Goal: Check status: Check status

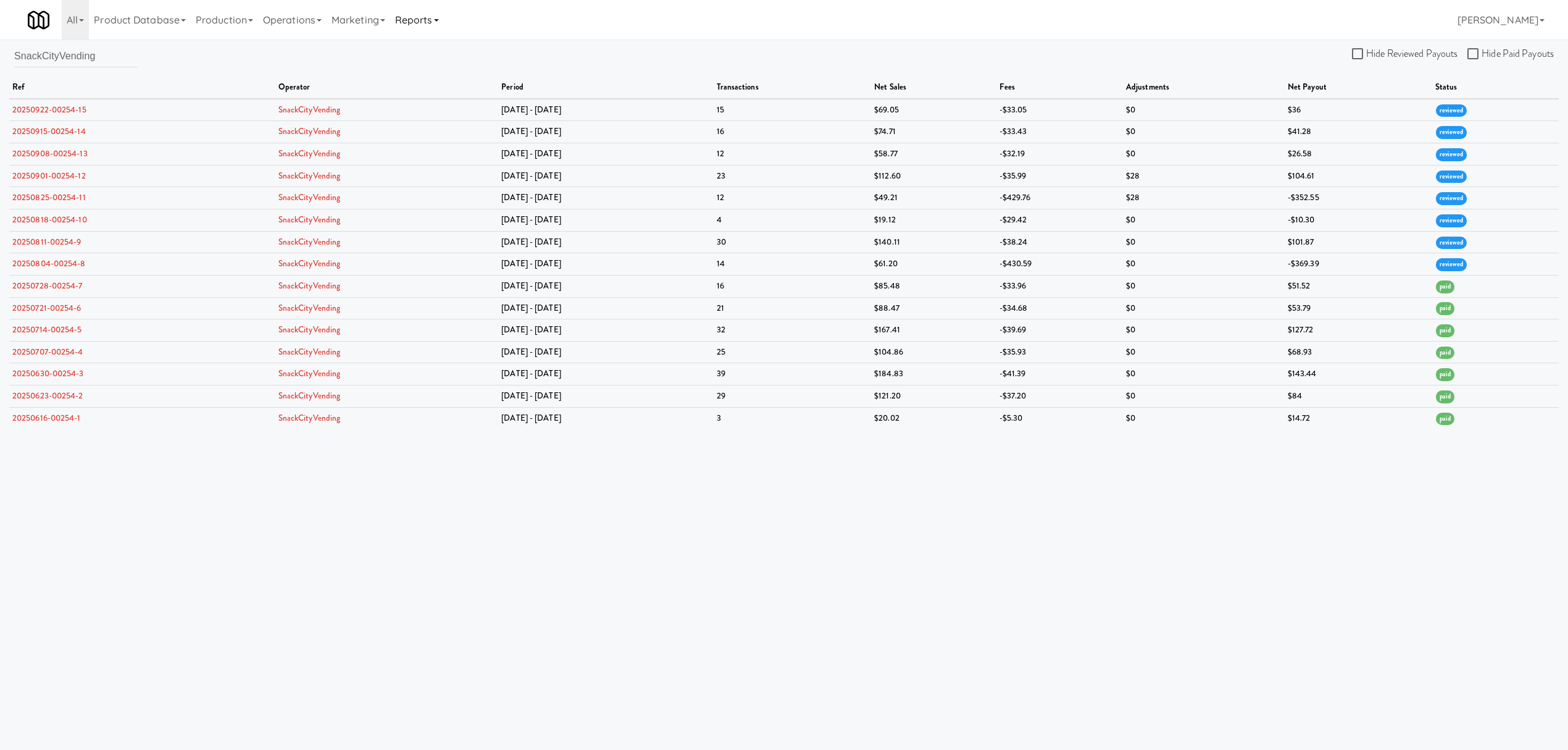
click at [428, 20] on link "Reports" at bounding box center [417, 20] width 54 height 39
click at [107, 60] on input "SnackCityVending" at bounding box center [76, 56] width 124 height 23
drag, startPoint x: 139, startPoint y: 53, endPoint x: 11, endPoint y: 50, distance: 128.0
click at [11, 50] on div "SnackCityVending Hide Reviewed Payouts Hide Paid Payouts ref operator period tr…" at bounding box center [784, 236] width 1568 height 384
click at [128, 57] on input "SnackCityVending" at bounding box center [76, 56] width 124 height 23
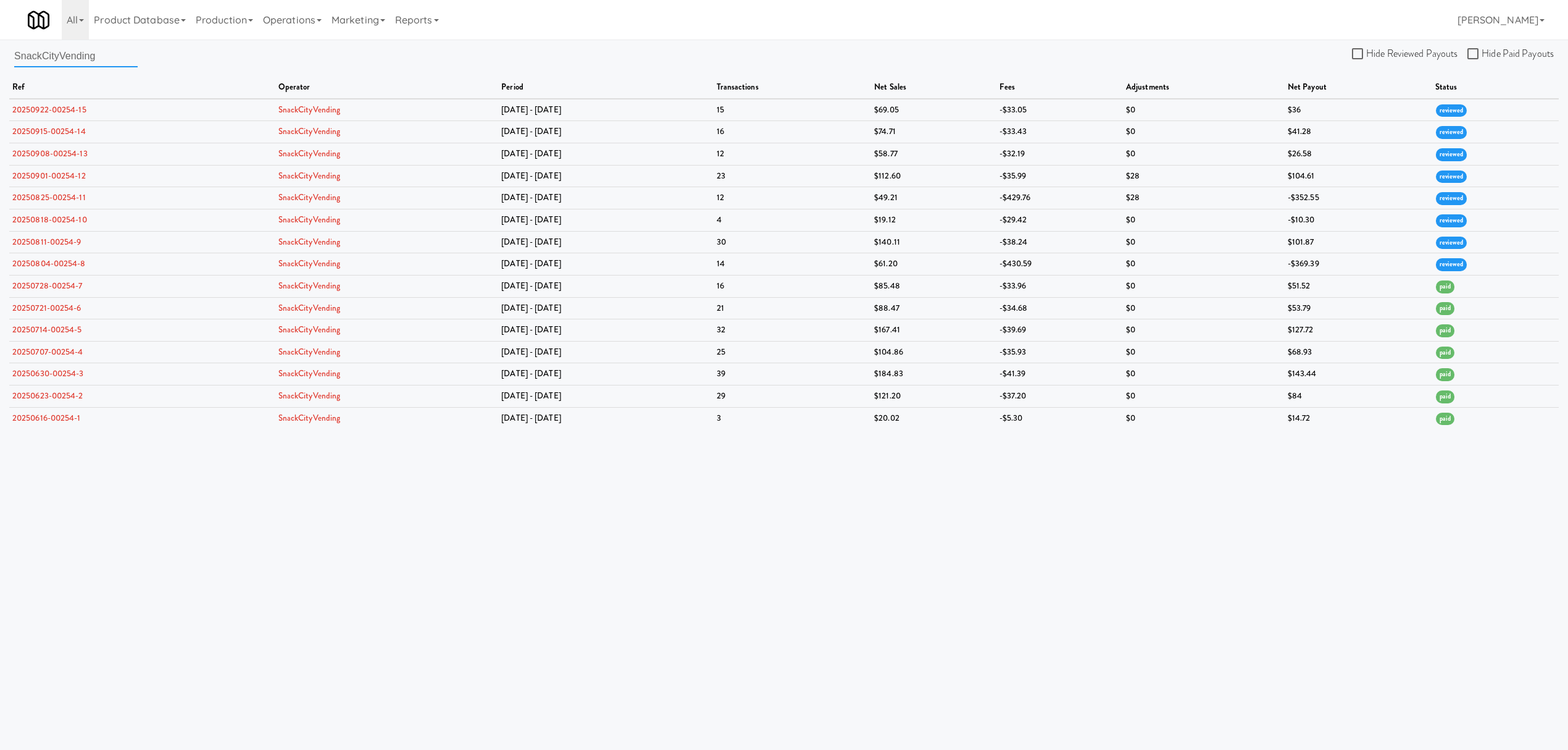
drag, startPoint x: 128, startPoint y: 56, endPoint x: 22, endPoint y: 54, distance: 106.0
click at [22, 54] on input "SnackCityVending" at bounding box center [76, 56] width 124 height 23
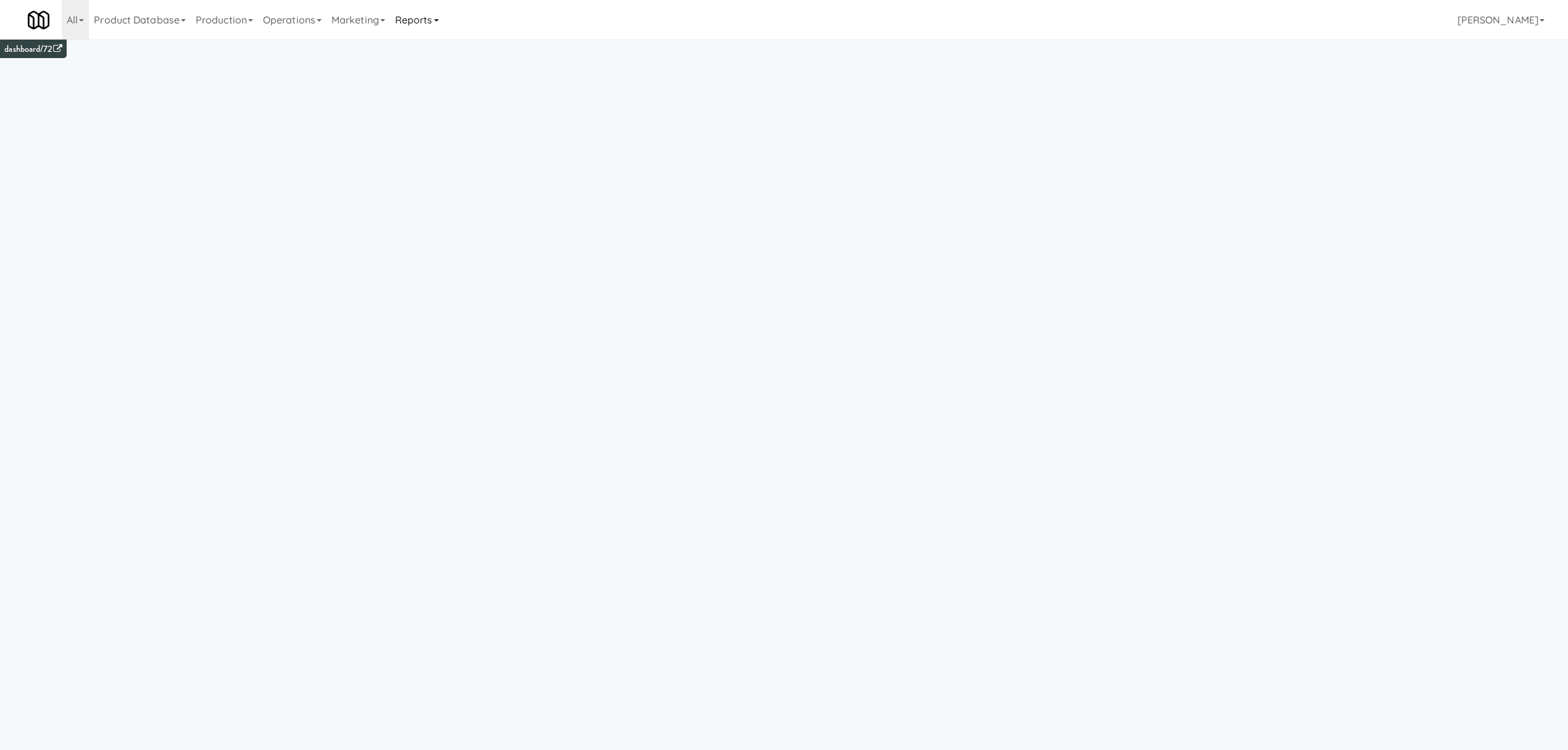
click at [410, 16] on link "Reports" at bounding box center [417, 20] width 54 height 39
click at [440, 100] on link "Payouts" at bounding box center [439, 98] width 99 height 22
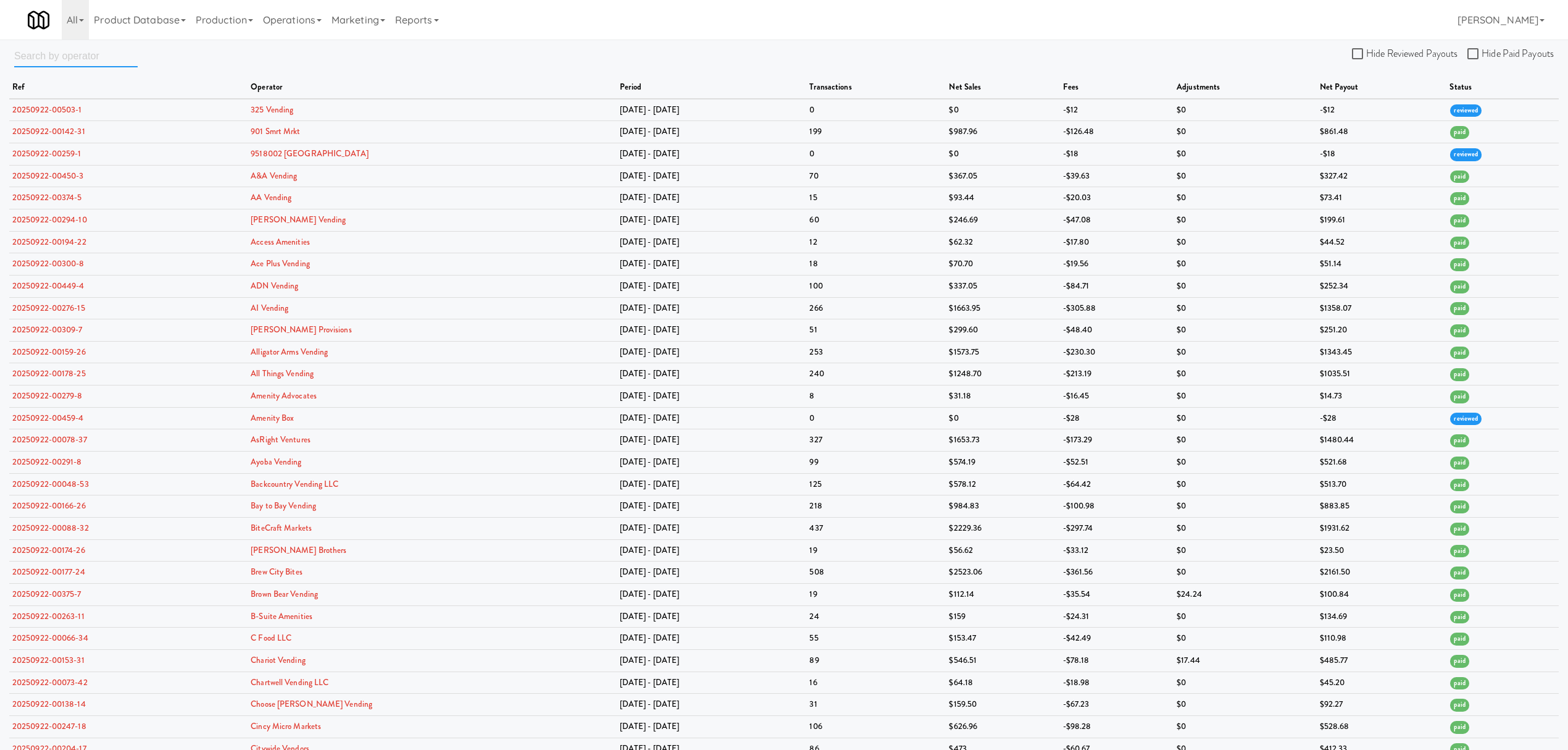
click at [111, 52] on input "text" at bounding box center [76, 56] width 124 height 23
paste input "HatchHSV"
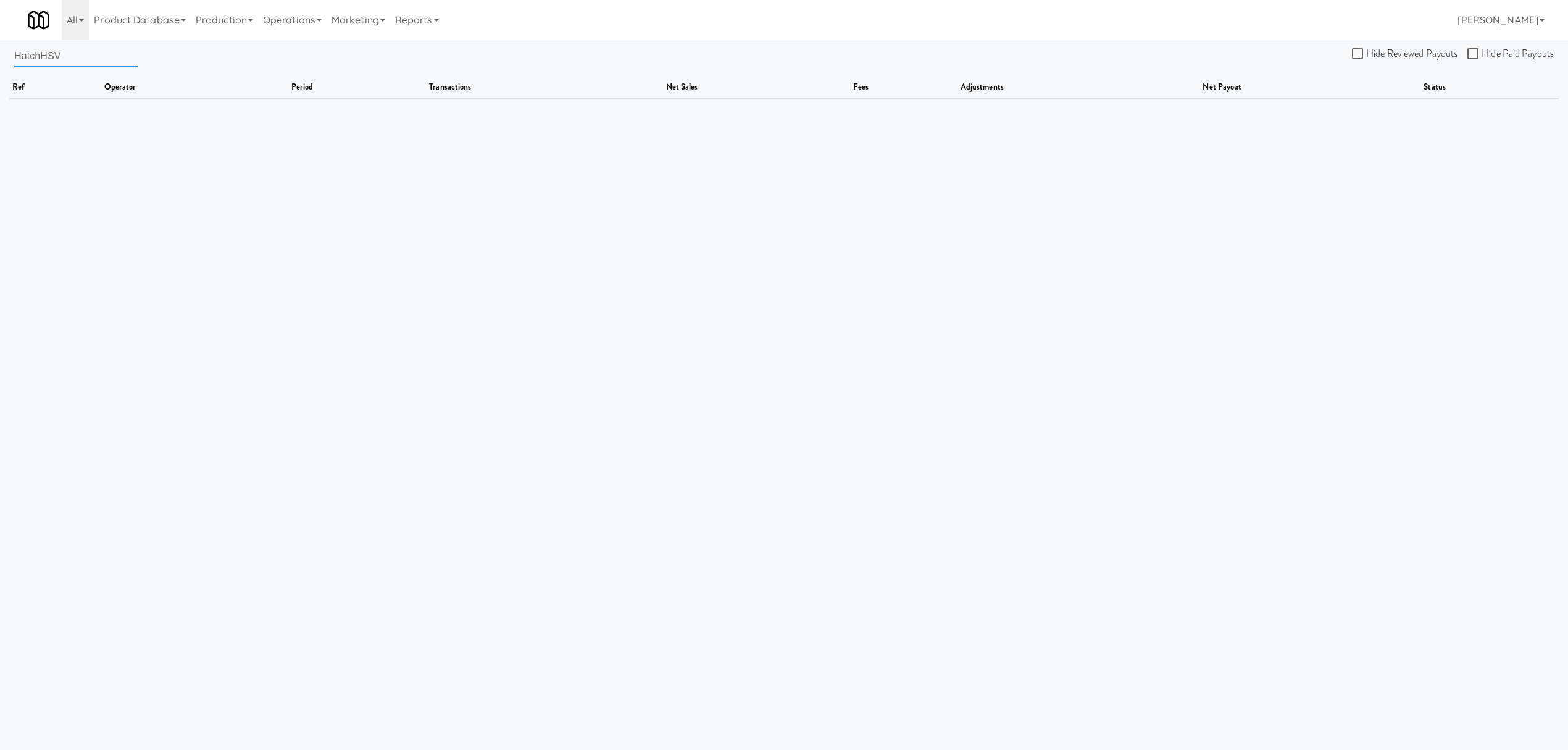
click at [99, 58] on input "HatchHSV" at bounding box center [76, 56] width 124 height 23
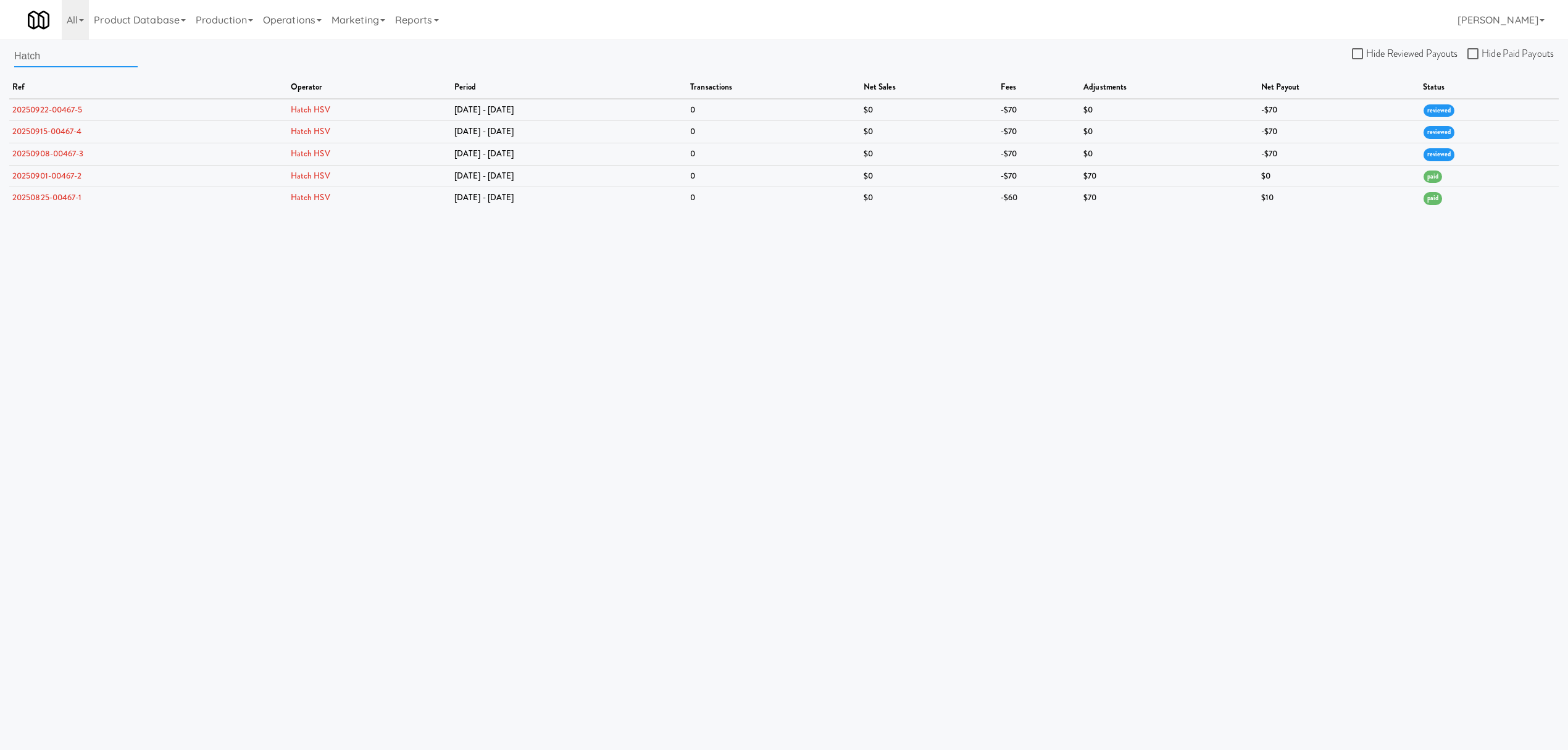
drag, startPoint x: 52, startPoint y: 53, endPoint x: -141, endPoint y: 33, distance: 194.0
click at [0, 33] on html "Okay Okay Select date: previous 2025-Sep next Su Mo Tu We Th Fr Sa 31 1 2 3 4 5…" at bounding box center [784, 375] width 1568 height 750
paste input "onkin Vending LLC"
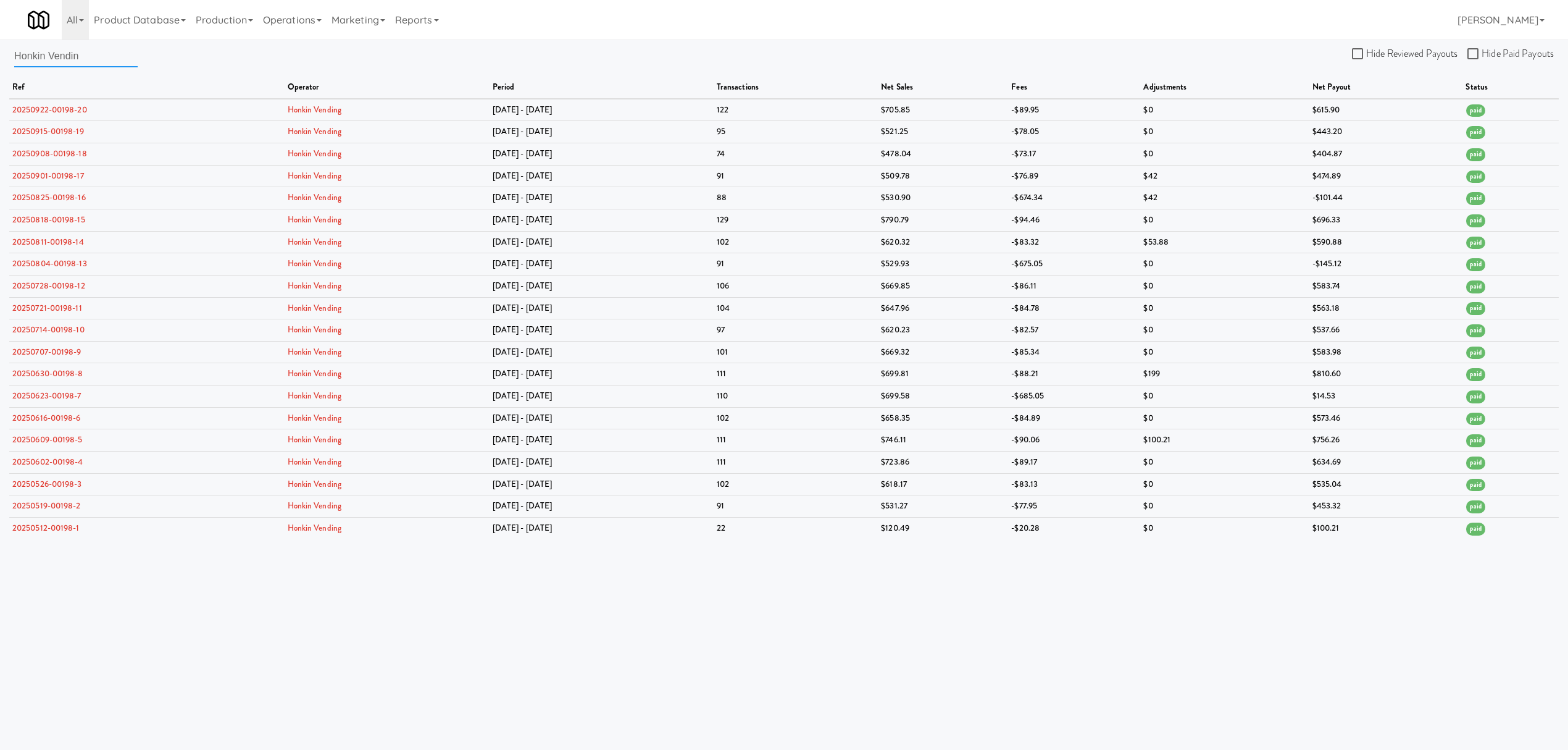
drag, startPoint x: 106, startPoint y: 58, endPoint x: -269, endPoint y: 24, distance: 376.5
click at [0, 24] on html "Okay Okay Select date: previous 2025-Sep next Su Mo Tu We Th Fr Sa 31 1 2 3 4 5…" at bounding box center [784, 375] width 1568 height 750
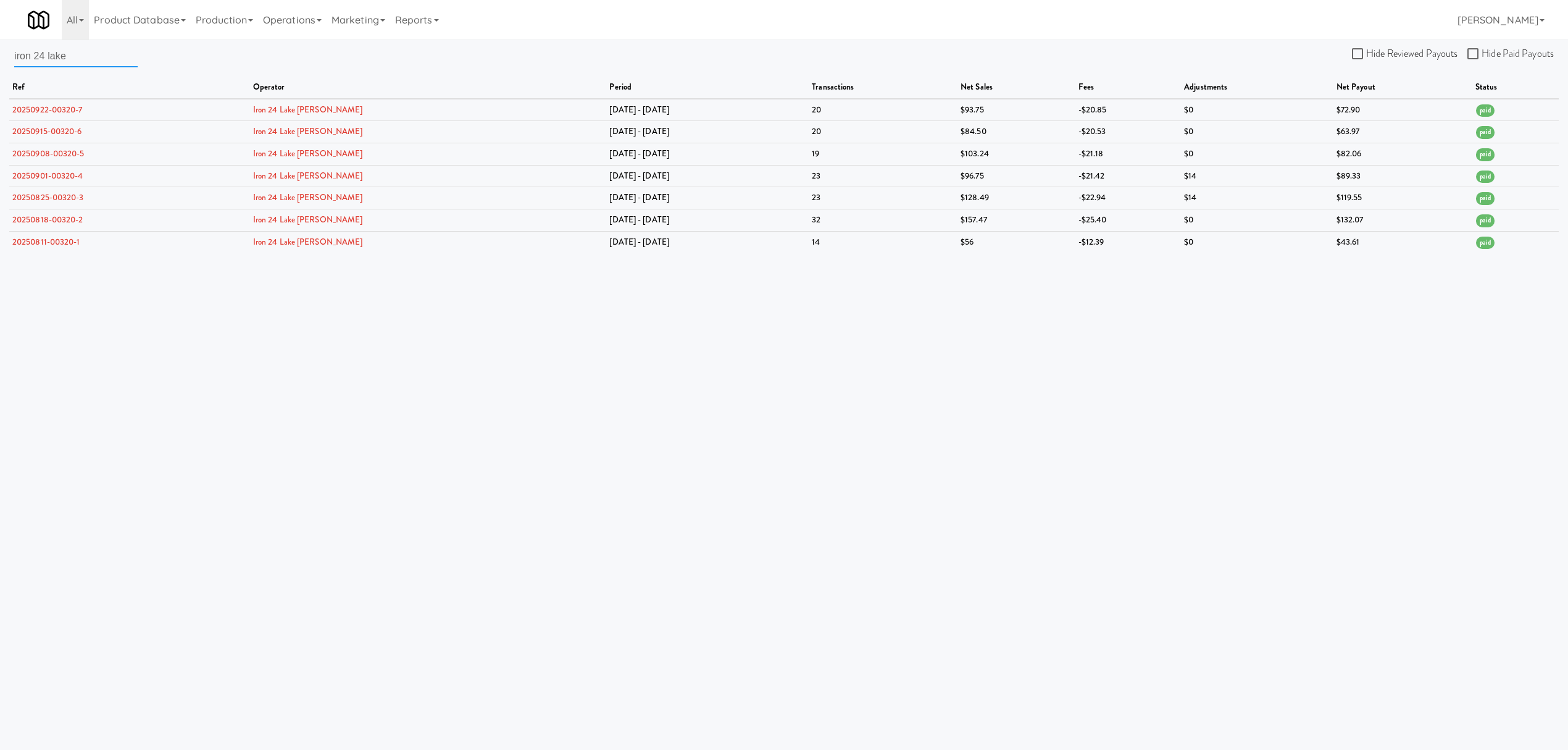
click at [85, 64] on input "iron 24 lake" at bounding box center [76, 56] width 124 height 23
drag, startPoint x: 82, startPoint y: 58, endPoint x: -244, endPoint y: 11, distance: 329.4
click at [0, 11] on html "Okay Okay Select date: previous 2025-Sep next Su Mo Tu We Th Fr Sa 31 1 2 3 4 5…" at bounding box center [784, 375] width 1568 height 750
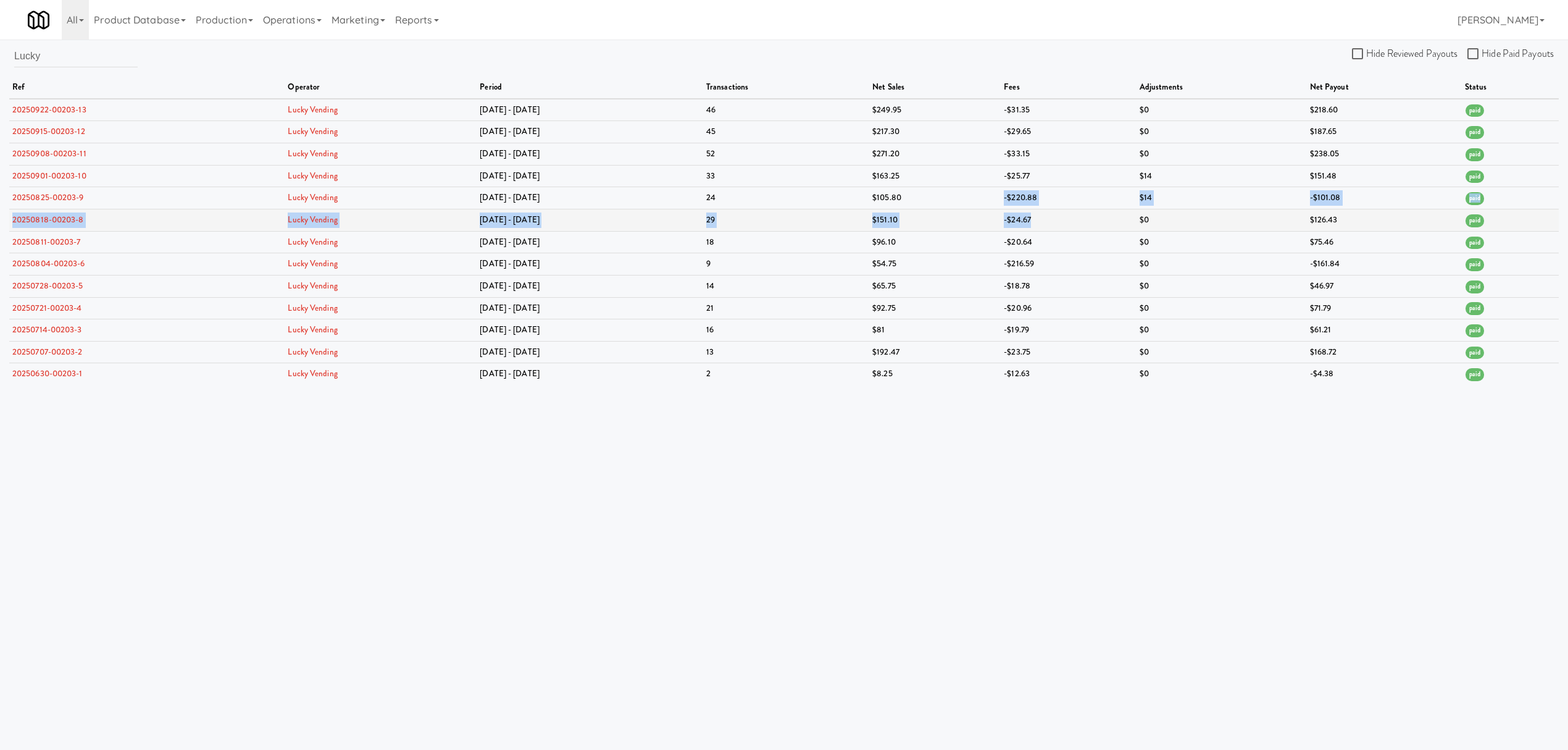
drag, startPoint x: 1001, startPoint y: 197, endPoint x: 1097, endPoint y: 215, distance: 97.7
click at [1097, 215] on tbody "20250922-00203-13 Lucky Vending [DATE] - [DATE] $249.95 -$31.35 $0 $218.60 paid…" at bounding box center [784, 242] width 1550 height 287
drag, startPoint x: 1003, startPoint y: 265, endPoint x: 1046, endPoint y: 266, distance: 43.0
click at [1046, 266] on td "-$216.59" at bounding box center [1068, 265] width 136 height 22
drag, startPoint x: 58, startPoint y: 54, endPoint x: -22, endPoint y: 42, distance: 80.9
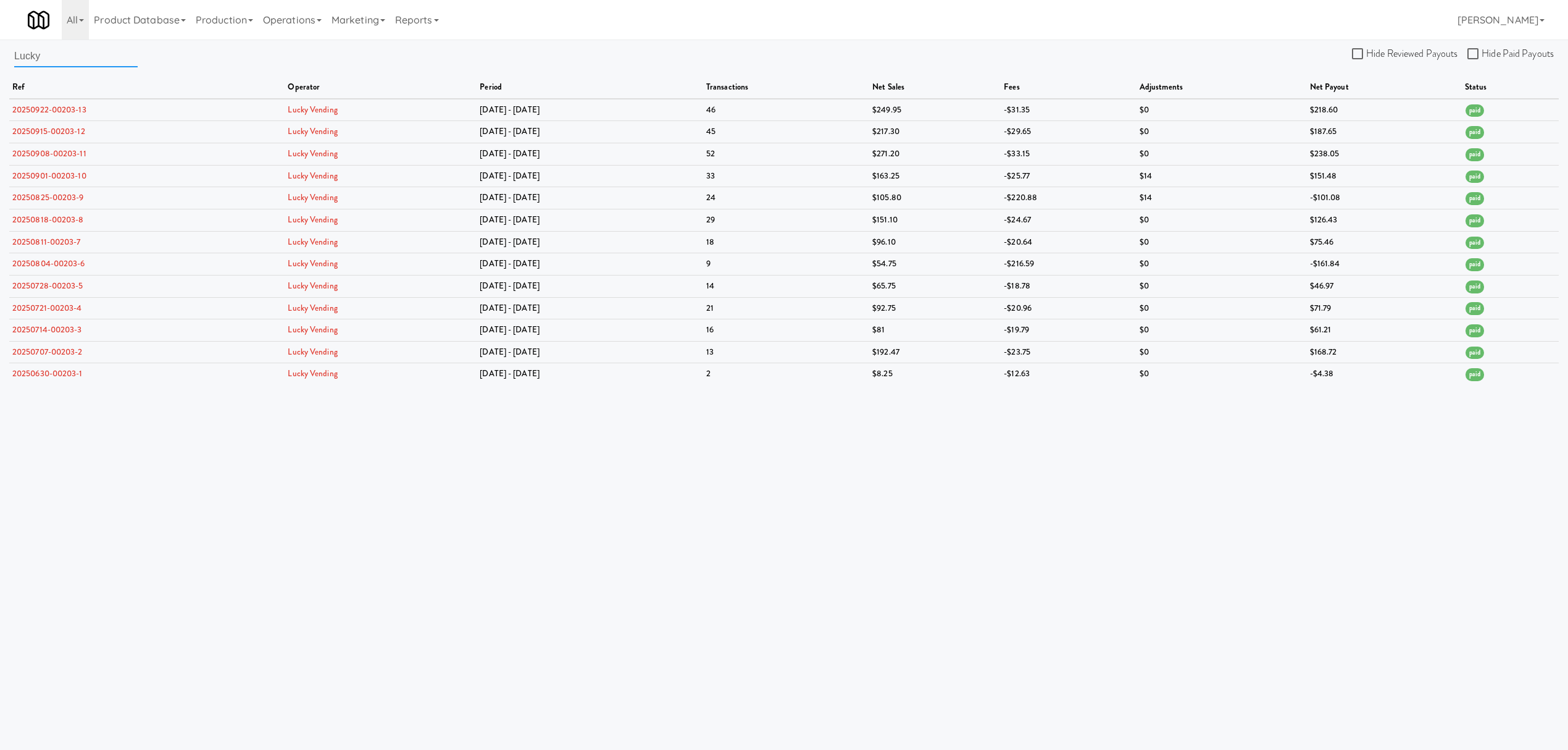
click at [0, 42] on html "Okay Okay Select date: previous 2025-Sep next Su Mo Tu We Th Fr Sa 31 1 2 3 4 5…" at bounding box center [784, 375] width 1568 height 750
paste input "xor Vending"
drag, startPoint x: 87, startPoint y: 60, endPoint x: -291, endPoint y: 20, distance: 380.1
click at [0, 20] on html "Okay Okay Select date: previous 2025-Sep next Su Mo Tu We Th Fr Sa 31 1 2 3 4 5…" at bounding box center [784, 375] width 1568 height 750
paste input "[PERSON_NAME] Brothers"
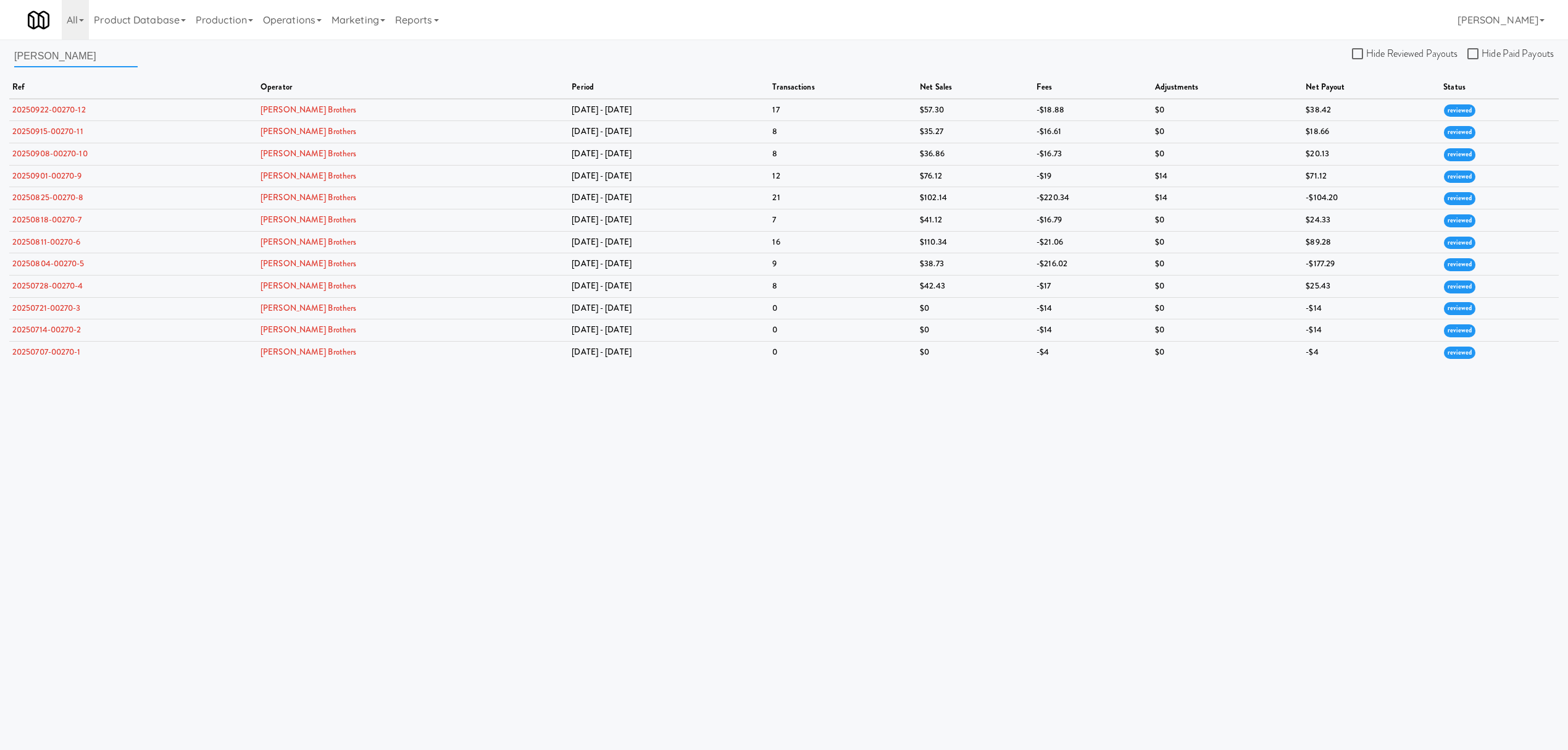
drag, startPoint x: 50, startPoint y: 60, endPoint x: -147, endPoint y: 33, distance: 198.8
click at [0, 33] on html "Okay Okay Select date: previous 2025-Sep next Su Mo Tu We Th Fr Sa 31 1 2 3 4 5…" at bounding box center [784, 375] width 1568 height 750
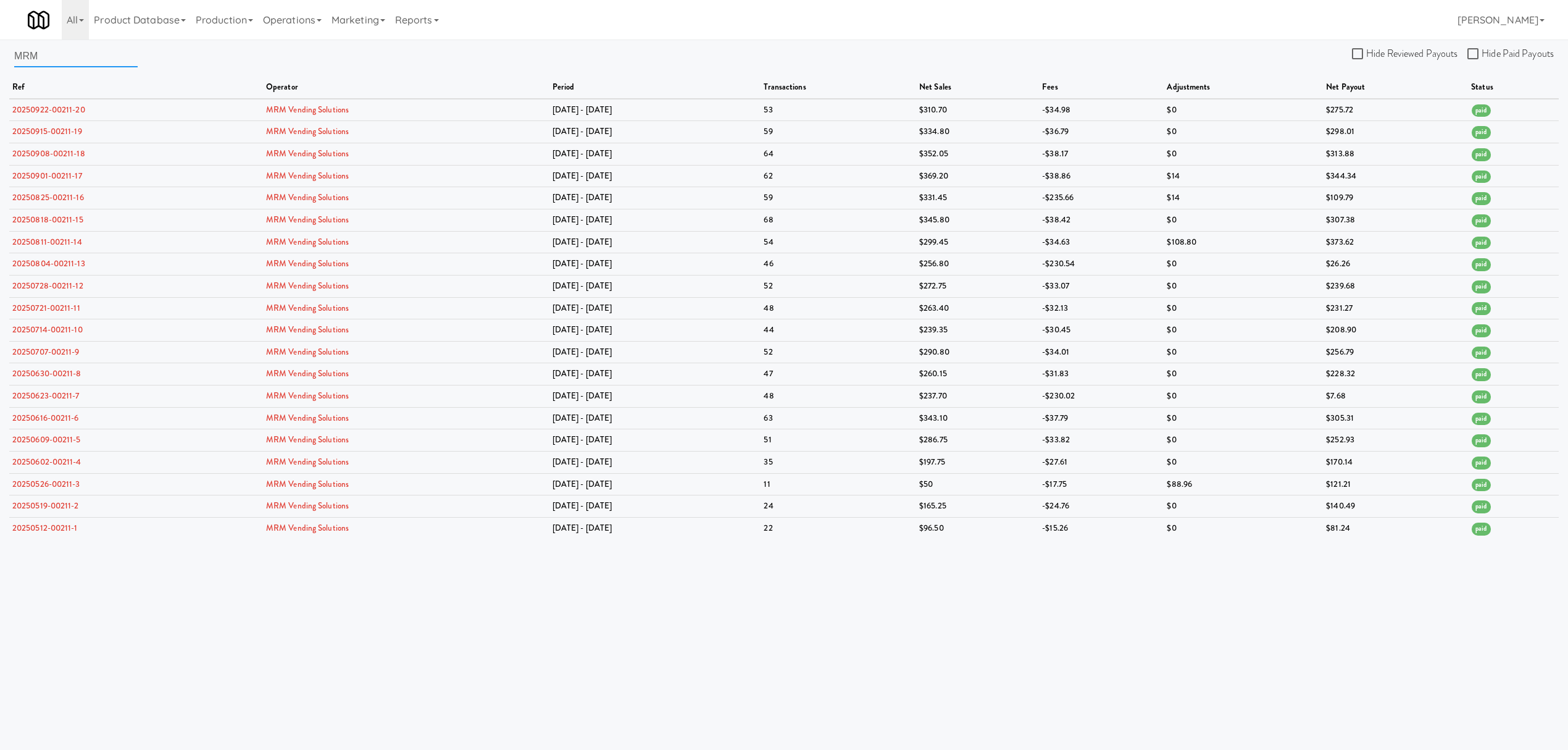
drag, startPoint x: 60, startPoint y: 60, endPoint x: -105, endPoint y: 53, distance: 165.1
click at [0, 53] on html "Okay Okay Select date: previous 2025-Sep next Su Mo Tu We Th Fr Sa 31 1 2 3 4 5…" at bounding box center [784, 375] width 1568 height 750
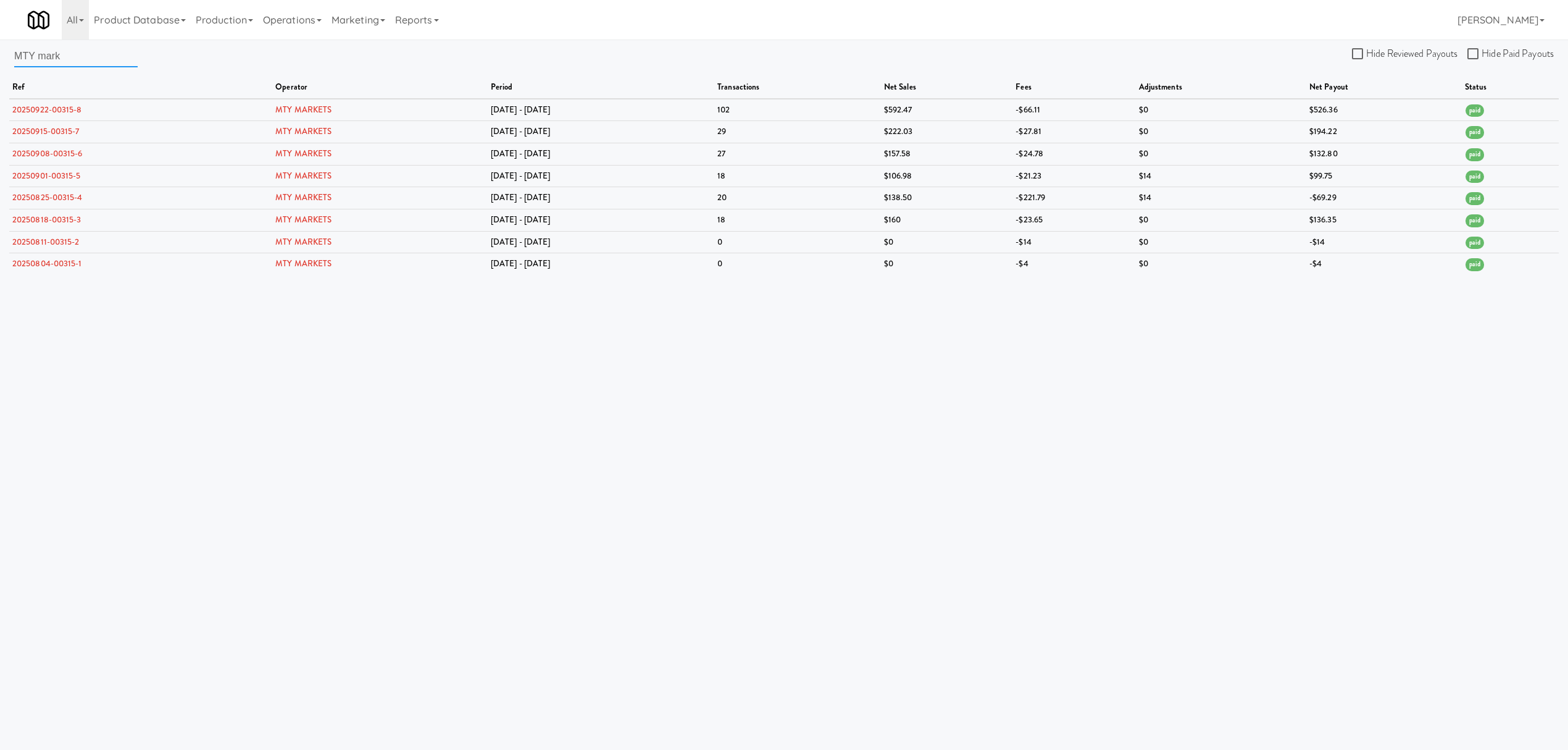
drag, startPoint x: 67, startPoint y: 50, endPoint x: -14, endPoint y: 43, distance: 81.3
click at [0, 43] on html "Okay Okay Select date: previous 2025-Sep next Su Mo Tu We Th Fr Sa 31 1 2 3 4 5…" at bounding box center [784, 375] width 1568 height 750
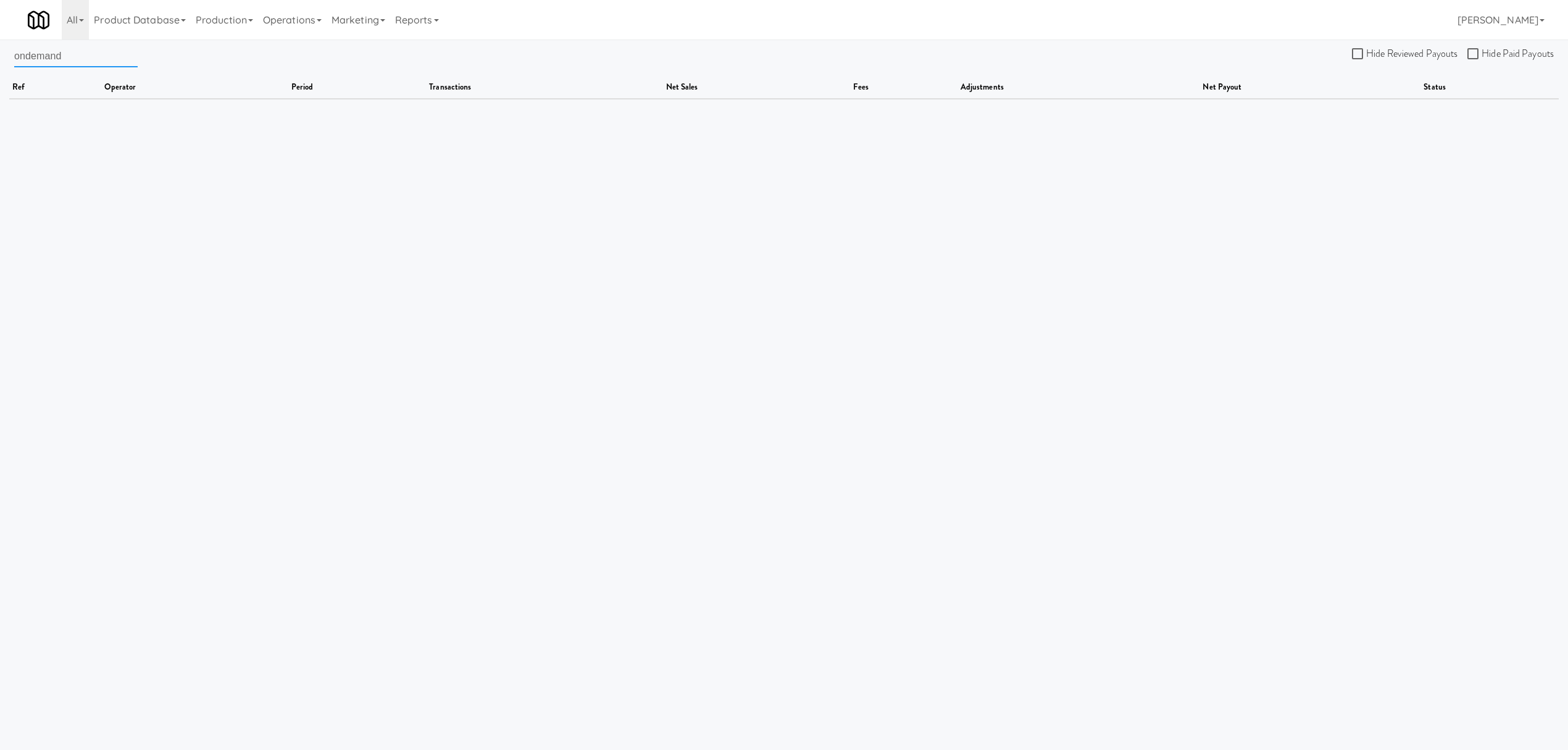
click at [27, 55] on input "ondemand" at bounding box center [76, 56] width 124 height 23
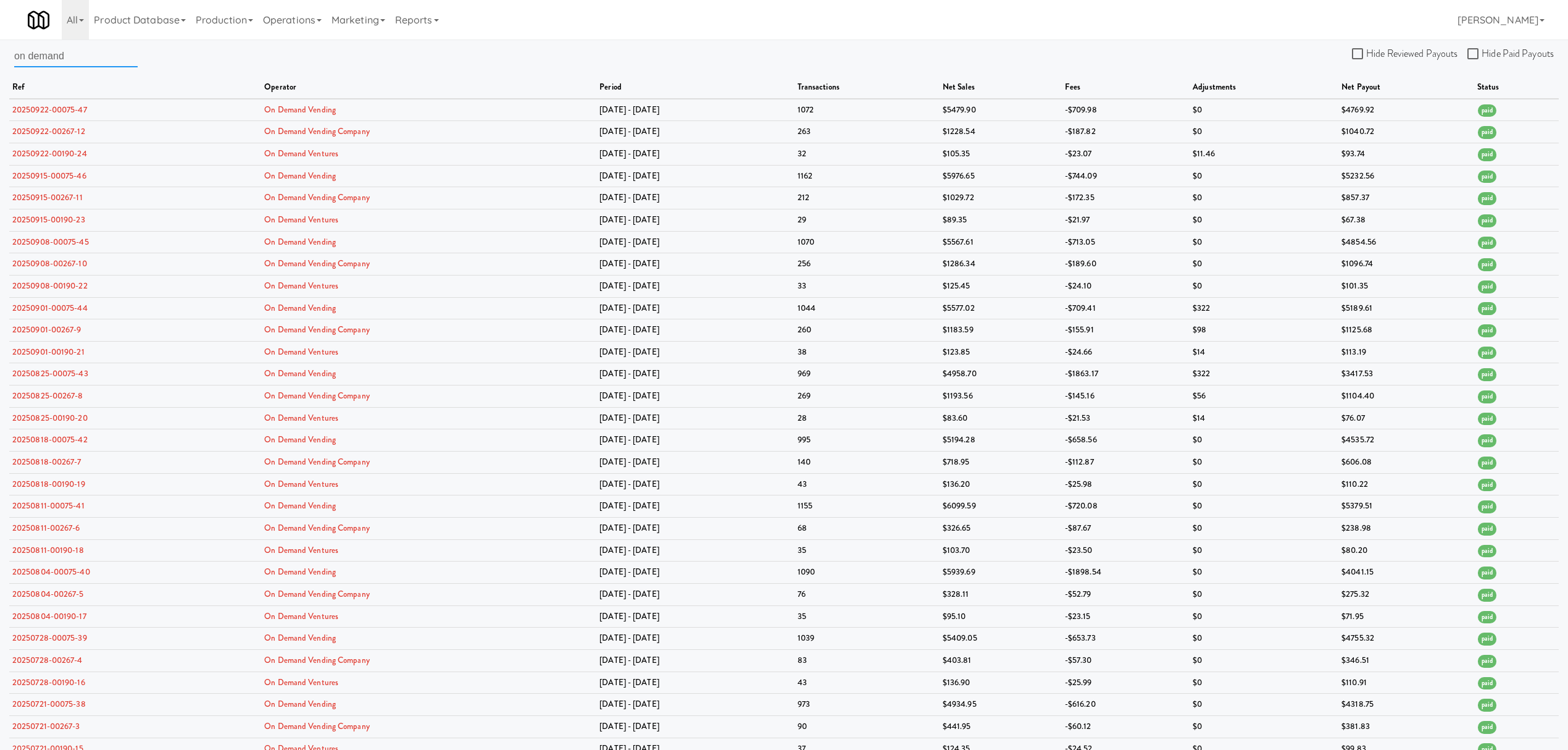
click at [96, 62] on input "on demand" at bounding box center [76, 56] width 124 height 23
drag, startPoint x: 109, startPoint y: 60, endPoint x: -81, endPoint y: 35, distance: 191.6
click at [0, 35] on html "Okay Okay Select date: previous 2025-Sep next Su Mo Tu We Th Fr Sa 31 1 2 3 4 5…" at bounding box center [784, 375] width 1568 height 750
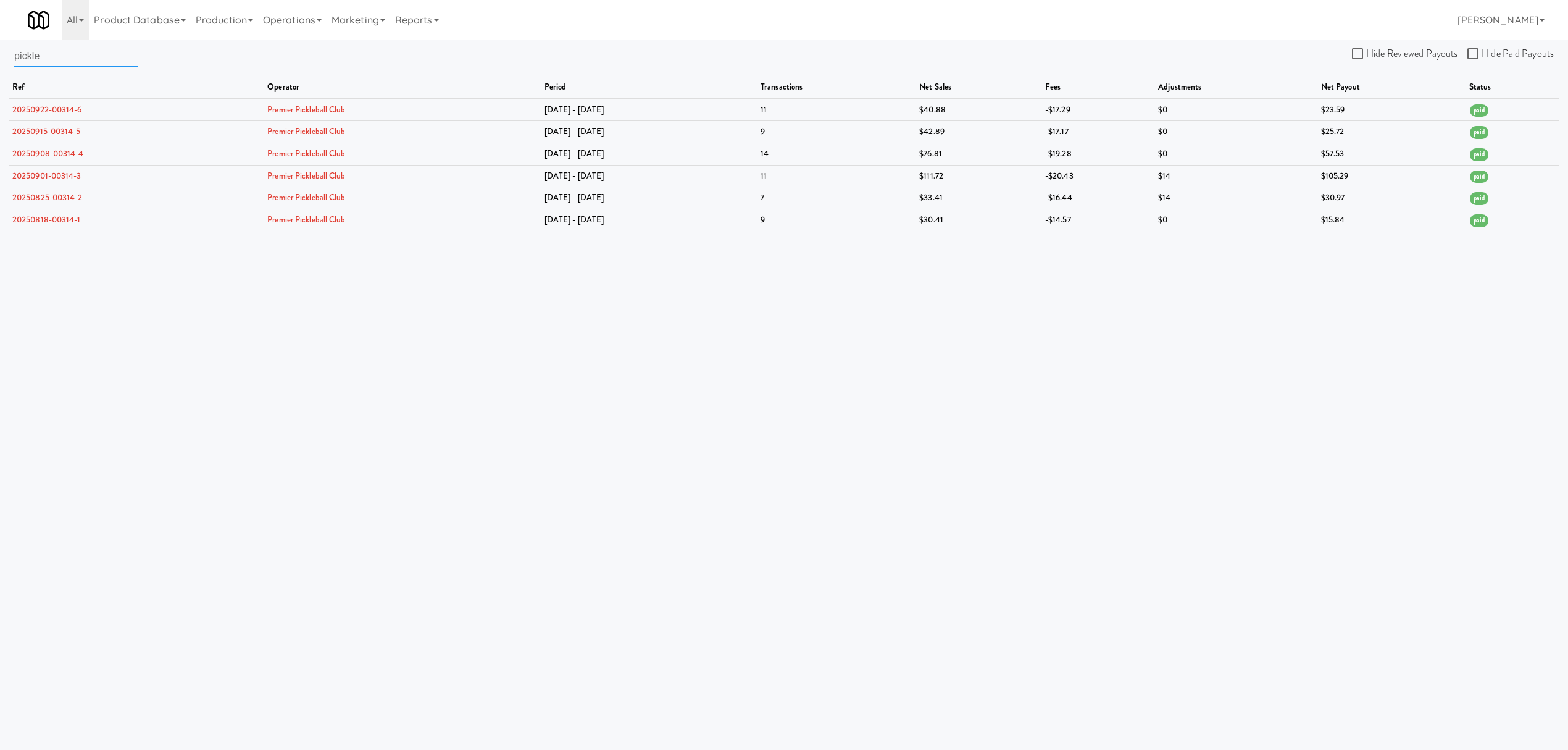
drag, startPoint x: 90, startPoint y: 55, endPoint x: -255, endPoint y: 58, distance: 345.0
click at [0, 58] on html "Okay Okay Select date: previous 2025-Sep next Su Mo Tu We Th Fr Sa 31 1 2 3 4 5…" at bounding box center [784, 375] width 1568 height 750
paste input "[PERSON_NAME]"
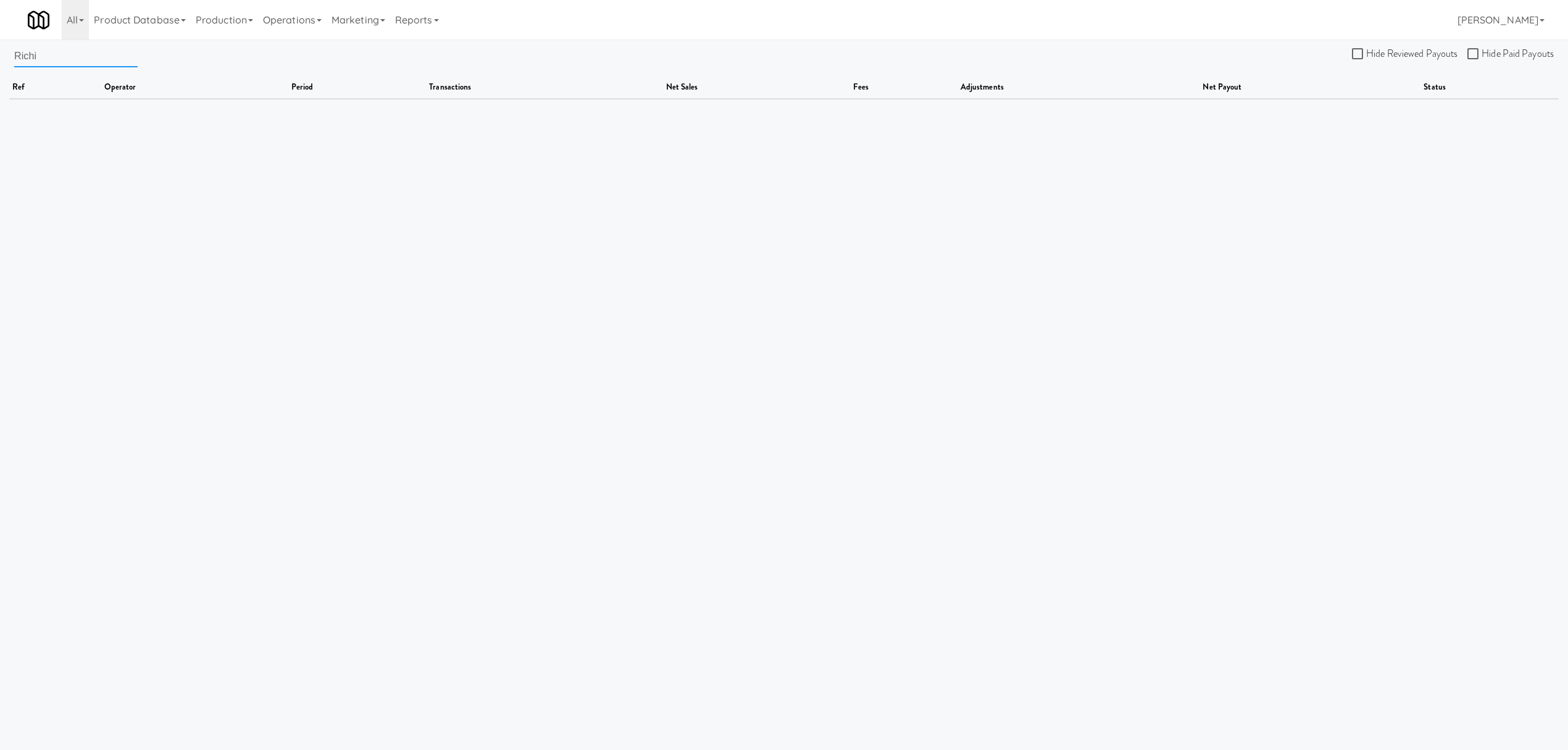
drag, startPoint x: 103, startPoint y: 63, endPoint x: -433, endPoint y: 46, distance: 536.3
click at [0, 46] on html "Okay Okay Select date: previous 2025-Sep next Su Mo Tu We Th Fr Sa 31 1 2 3 4 5…" at bounding box center [784, 375] width 1568 height 750
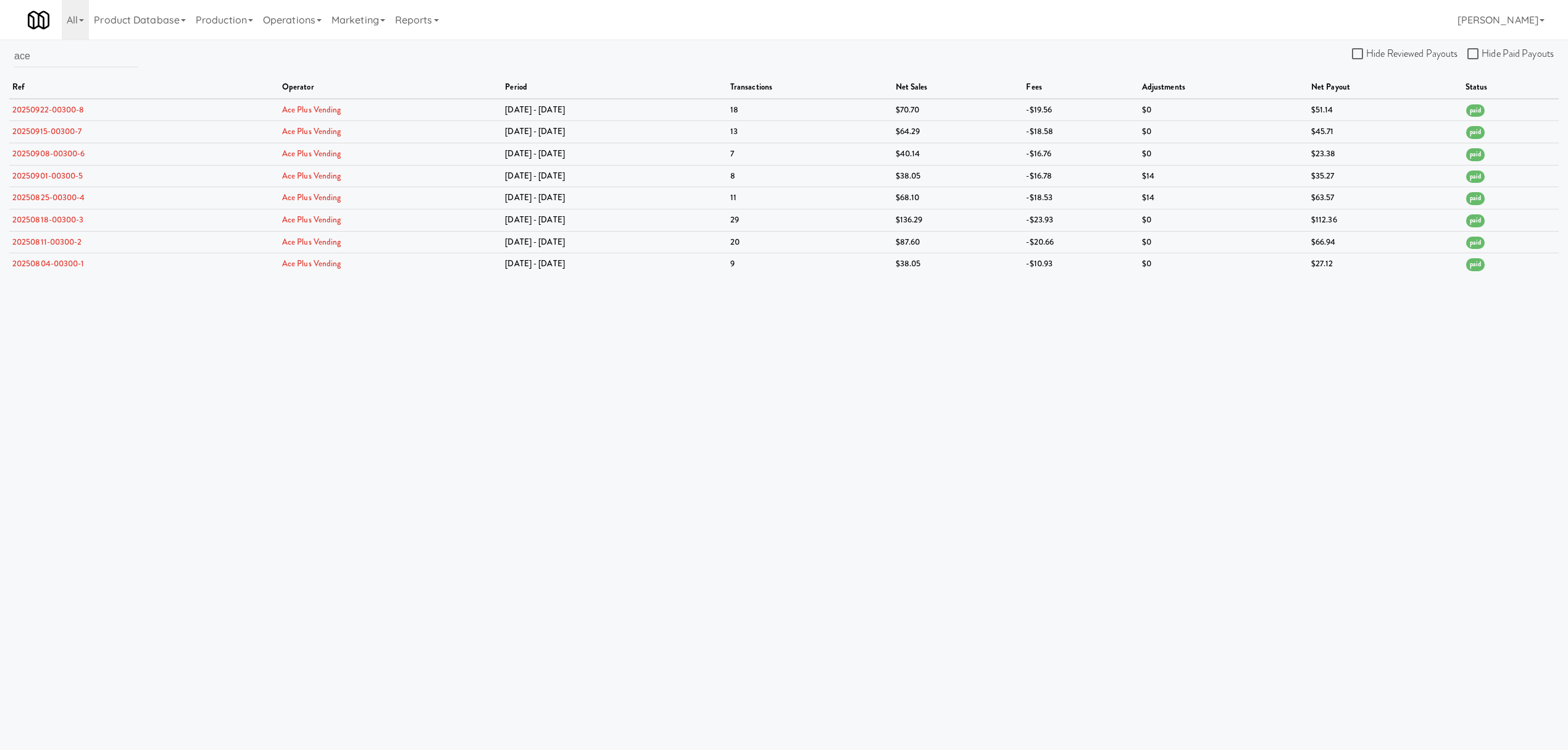
click at [1097, 344] on body "Okay Okay Select date: previous 2025-Sep next Su Mo Tu We Th Fr Sa 31 1 2 3 4 5…" at bounding box center [784, 414] width 1568 height 750
click at [879, 330] on body "Okay Okay Select date: previous 2025-Sep next Su Mo Tu We Th Fr Sa 31 1 2 3 4 5…" at bounding box center [784, 414] width 1568 height 750
click at [1055, 394] on body "Okay Okay Select date: previous 2025-Sep next Su Mo Tu We Th Fr Sa 31 1 2 3 4 5…" at bounding box center [784, 414] width 1568 height 750
drag, startPoint x: 77, startPoint y: 54, endPoint x: -219, endPoint y: 42, distance: 296.2
click at [0, 42] on html "Okay Okay Select date: previous 2025-Sep next Su Mo Tu We Th Fr Sa 31 1 2 3 4 5…" at bounding box center [784, 375] width 1568 height 750
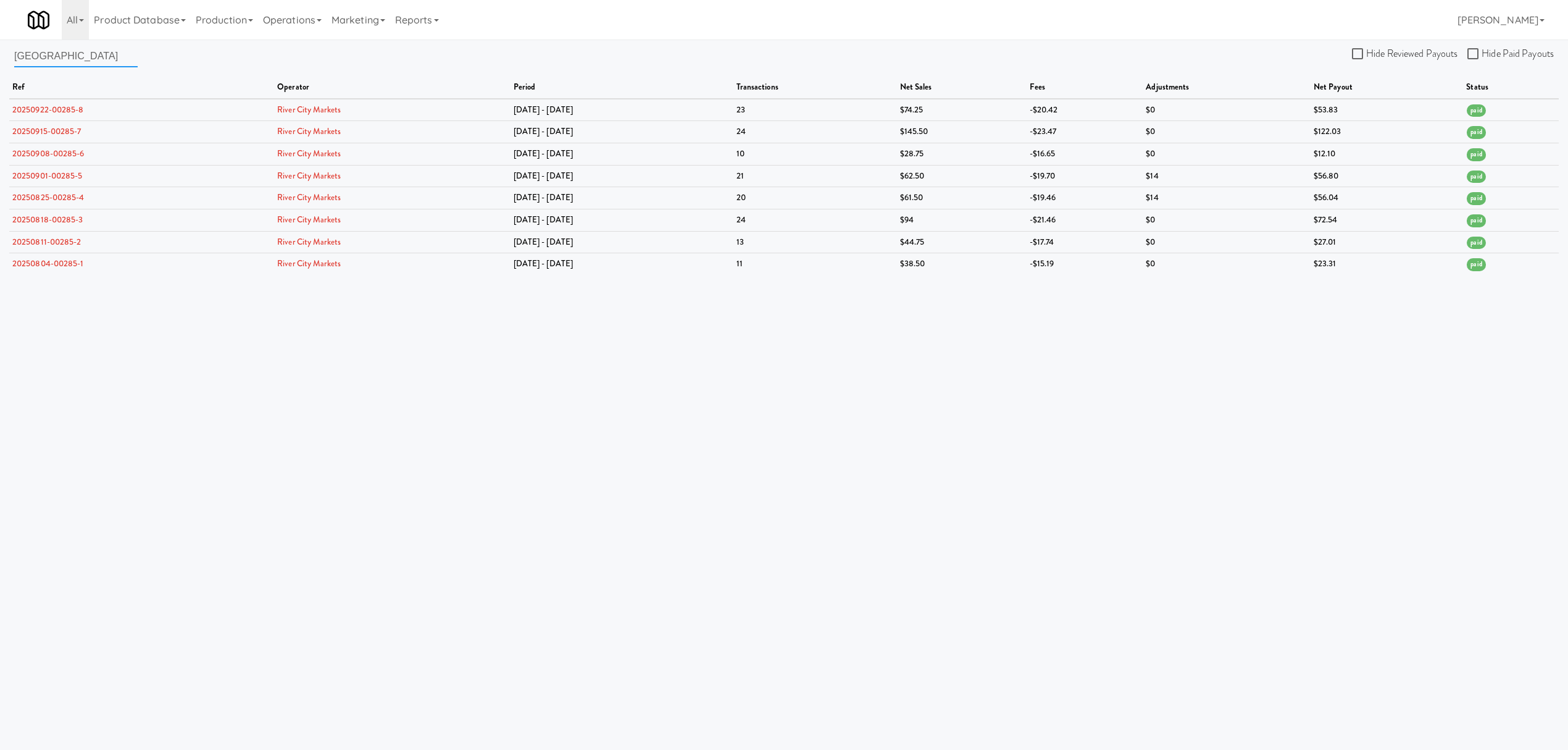
drag, startPoint x: 68, startPoint y: 56, endPoint x: -725, endPoint y: 16, distance: 794.0
click at [0, 16] on html "Okay Okay Select date: previous 2025-Sep next Su Mo Tu We Th Fr Sa 31 1 2 3 4 5…" at bounding box center [784, 375] width 1568 height 750
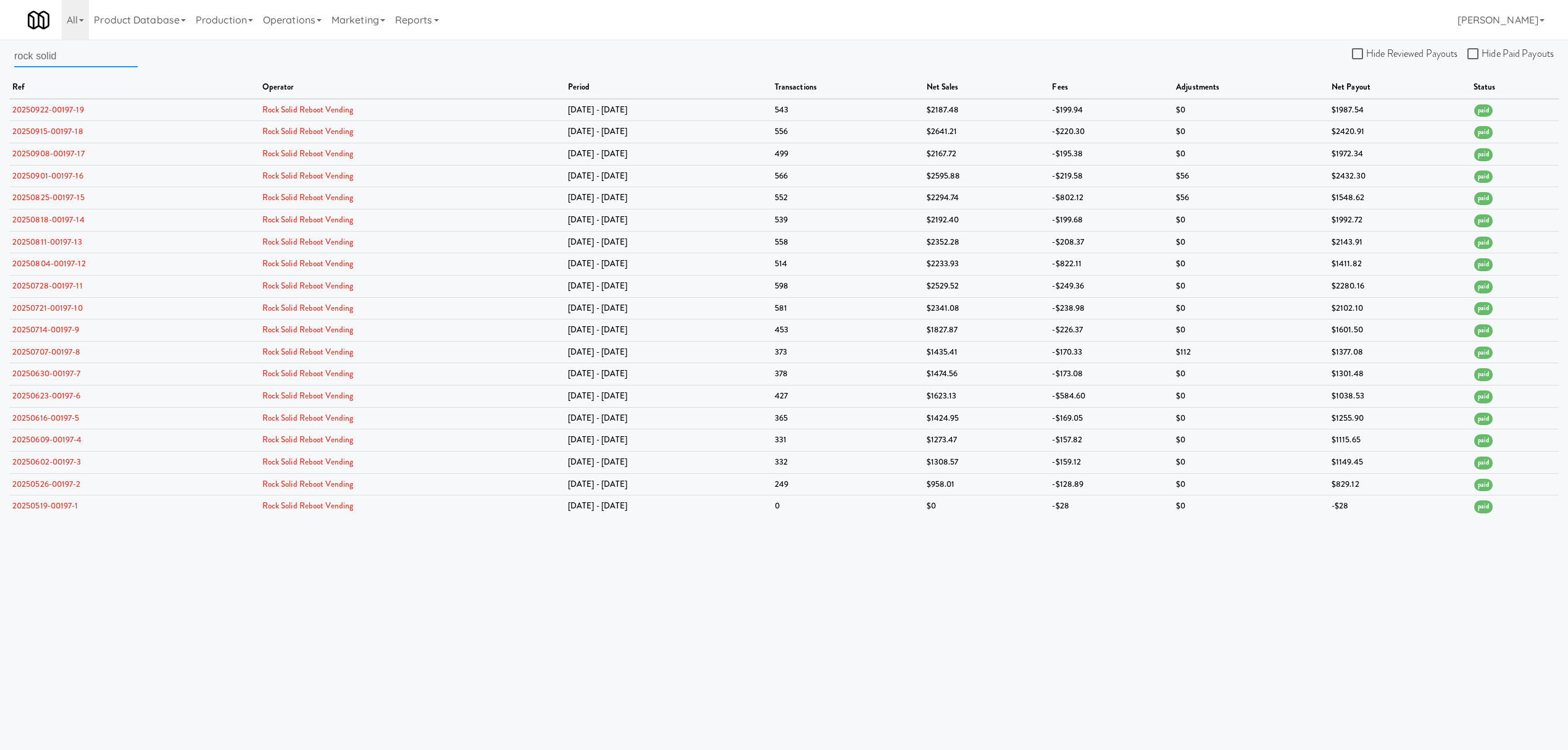
drag, startPoint x: 77, startPoint y: 60, endPoint x: -85, endPoint y: 29, distance: 164.9
click at [0, 29] on html "Okay Okay Select date: previous 2025-Sep next Su Mo Tu We Th Fr Sa 31 1 2 3 4 5…" at bounding box center [784, 375] width 1568 height 750
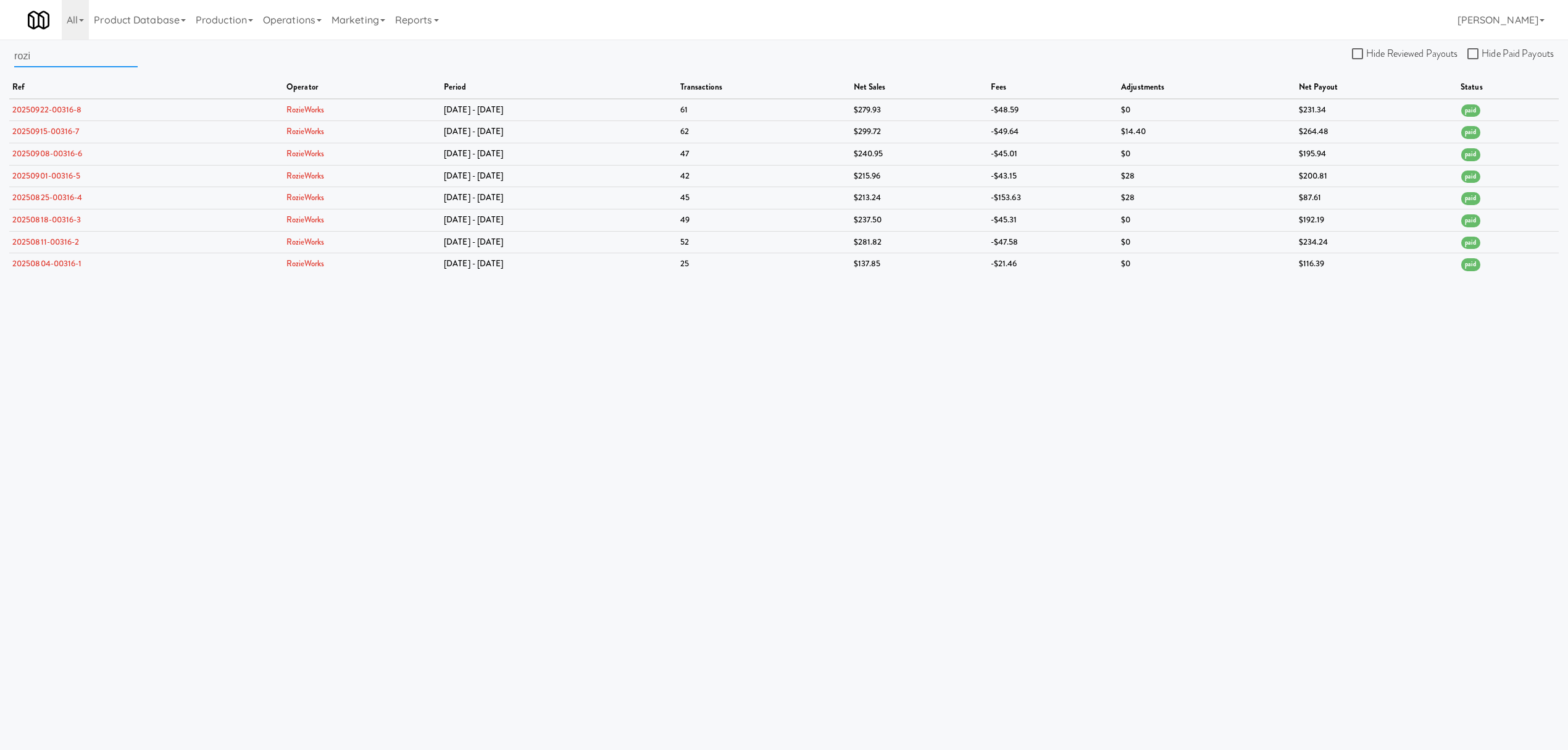
drag, startPoint x: 56, startPoint y: 63, endPoint x: -380, endPoint y: 33, distance: 437.0
click at [0, 33] on html "Okay Okay Select date: previous 2025-Sep next Su Mo Tu We Th Fr Sa 31 1 2 3 4 5…" at bounding box center [784, 375] width 1568 height 750
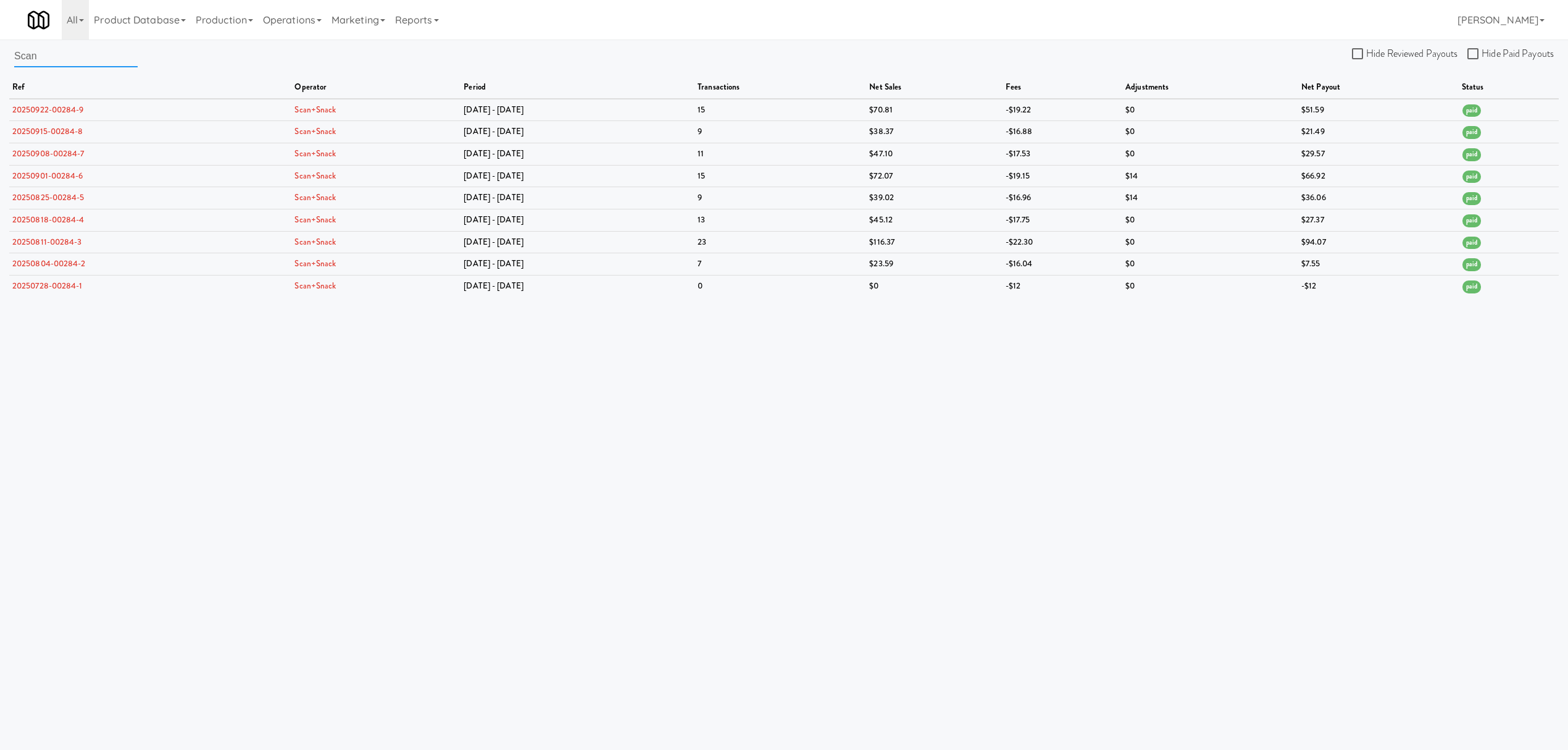
drag, startPoint x: 65, startPoint y: 48, endPoint x: -59, endPoint y: 52, distance: 124.1
click at [0, 52] on html "Okay Okay Select date: previous 2025-Sep next Su Mo Tu We Th Fr Sa 31 1 2 3 4 5…" at bounding box center [784, 375] width 1568 height 750
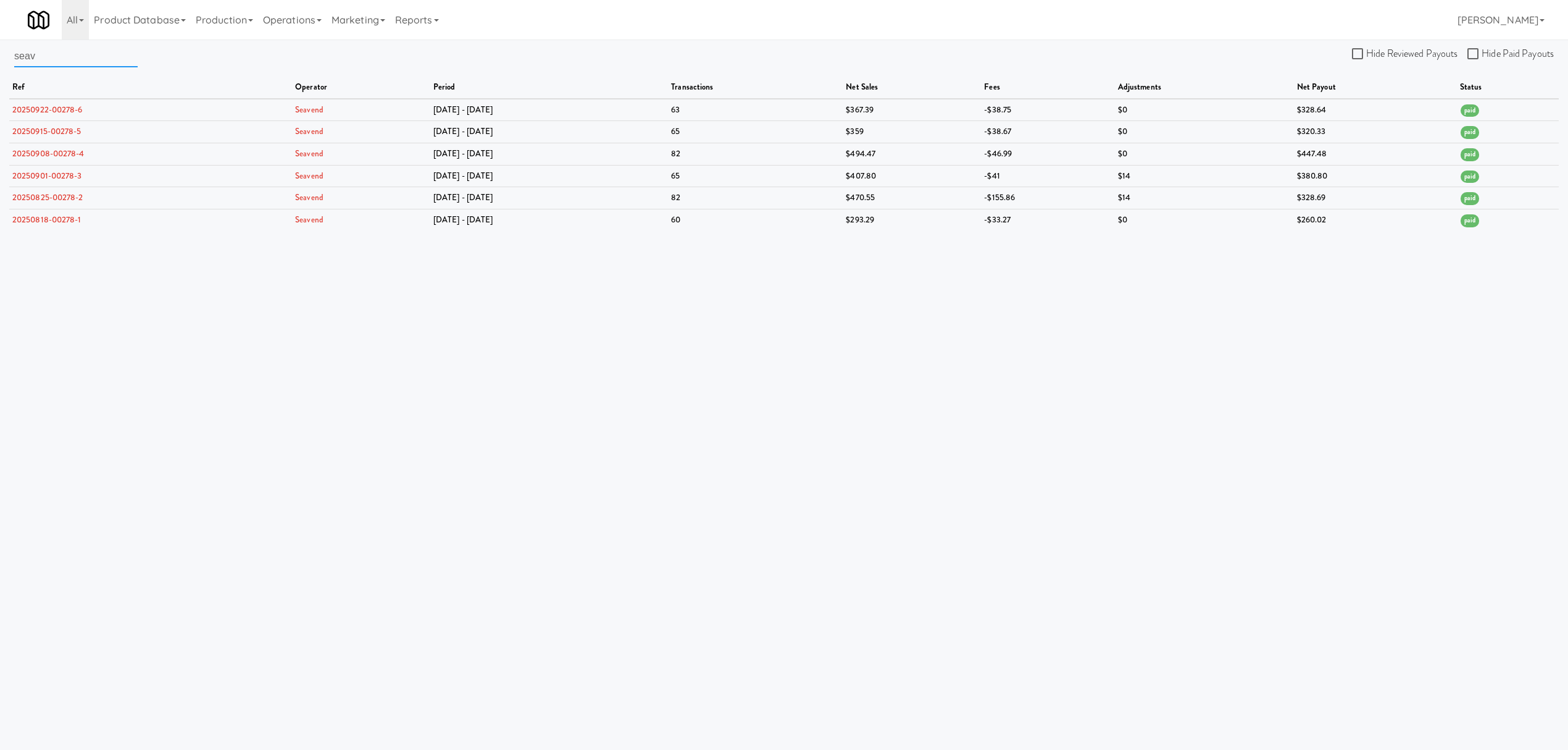
drag, startPoint x: 47, startPoint y: 53, endPoint x: -241, endPoint y: 27, distance: 289.2
click at [0, 27] on html "Okay Okay Select date: previous 2025-Sep next Su Mo Tu We Th Fr Sa 31 1 2 3 4 5…" at bounding box center [784, 375] width 1568 height 750
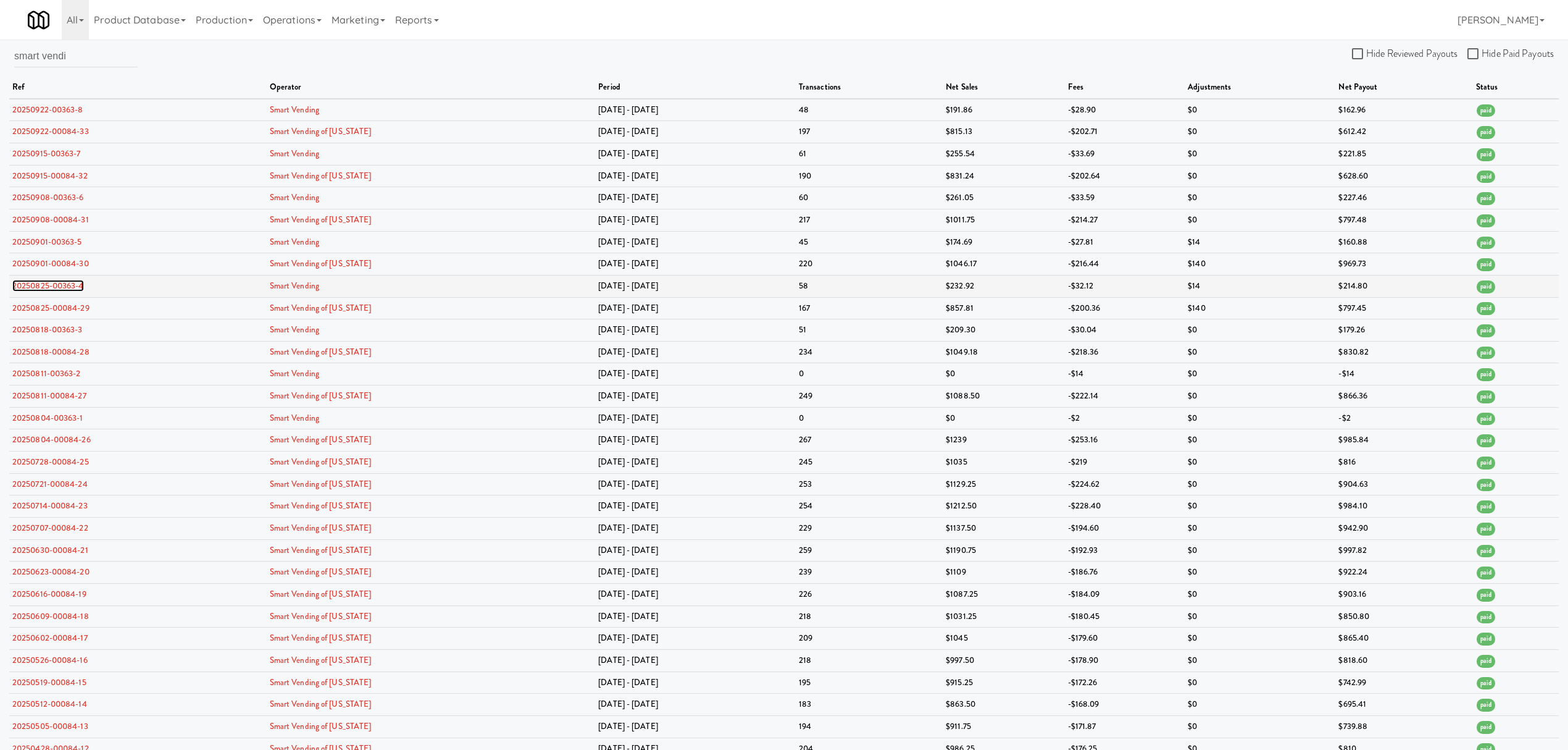
click at [64, 286] on link "20250825-00363-4" at bounding box center [48, 286] width 71 height 12
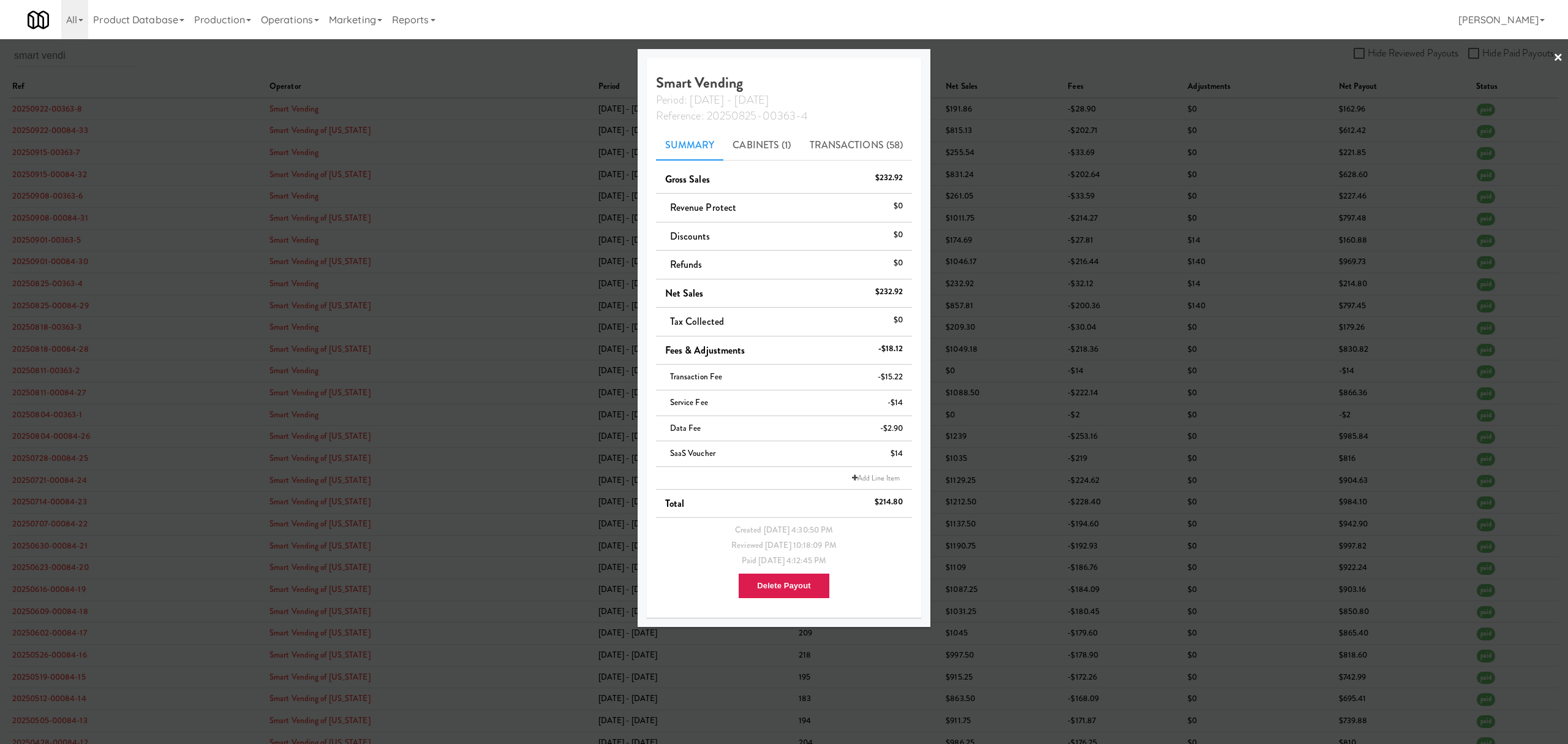
click at [180, 45] on div at bounding box center [784, 372] width 1568 height 744
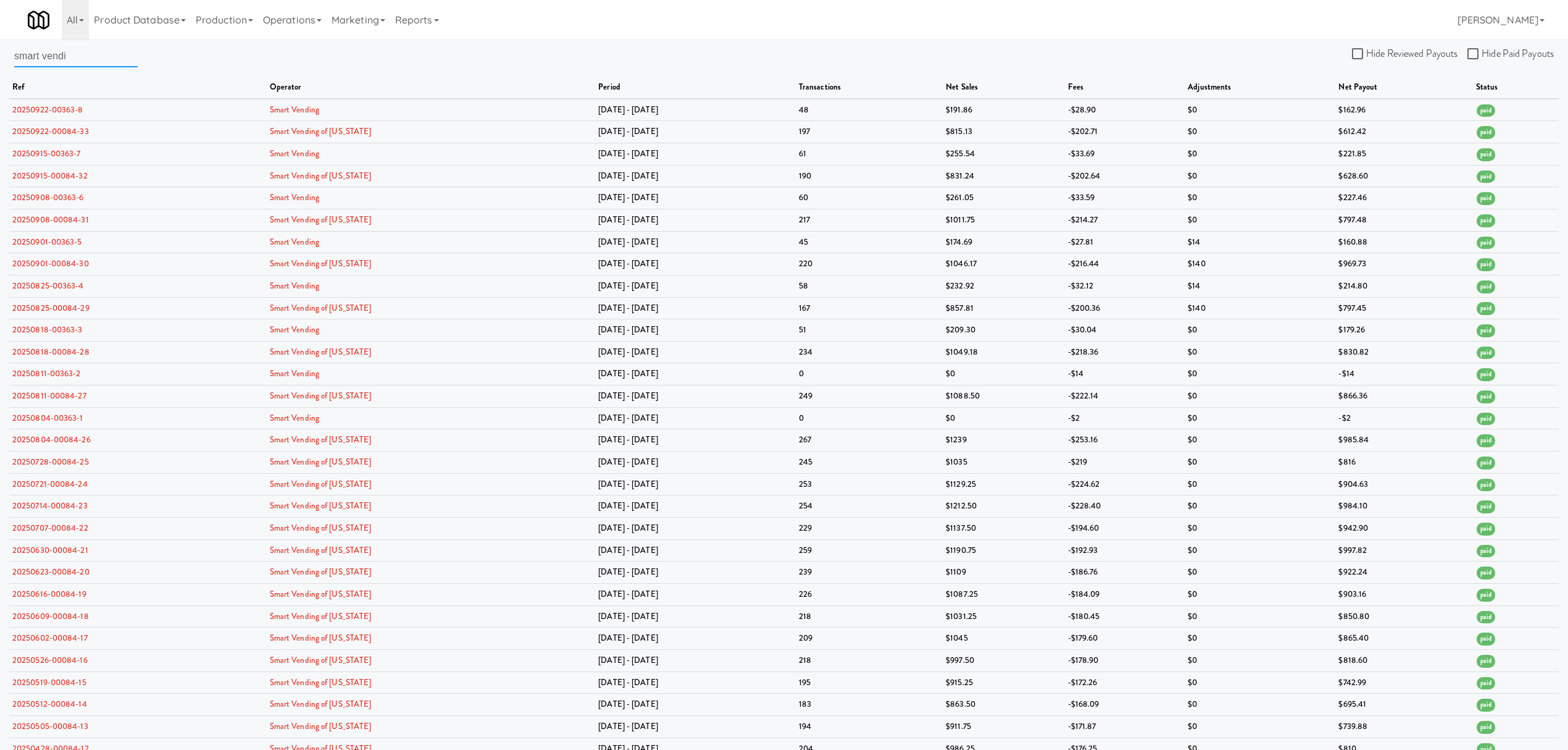
drag, startPoint x: 111, startPoint y: 58, endPoint x: -224, endPoint y: 46, distance: 335.2
click at [0, 46] on html "Okay Okay Select date: previous 2025-Sep next Su Mo Tu We Th Fr Sa 31 1 2 3 4 5…" at bounding box center [784, 375] width 1568 height 750
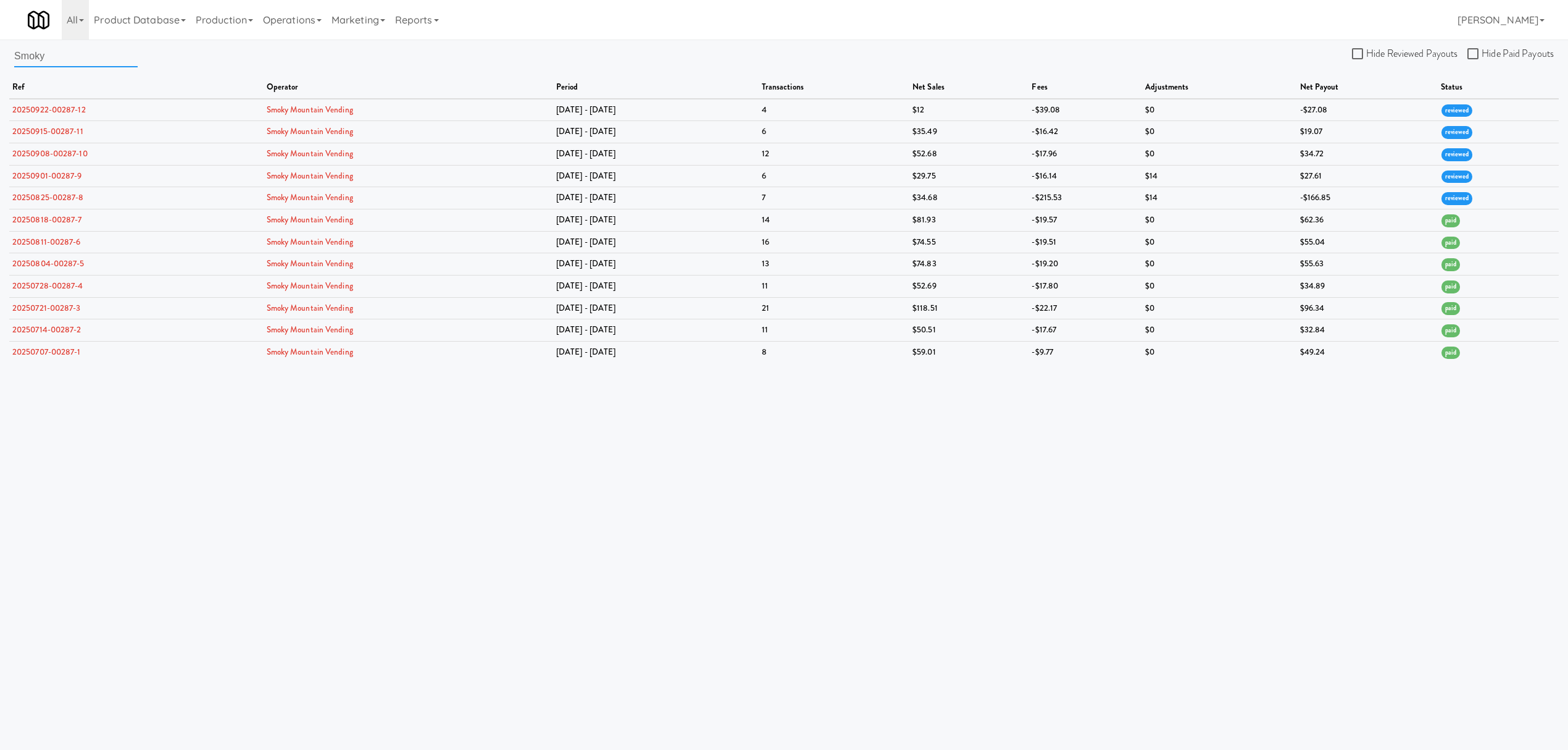
drag, startPoint x: 84, startPoint y: 54, endPoint x: -288, endPoint y: 30, distance: 372.8
click at [0, 30] on html "Okay Okay Select date: previous 2025-Sep next Su Mo Tu We Th Fr Sa 31 1 2 3 4 5…" at bounding box center [784, 375] width 1568 height 750
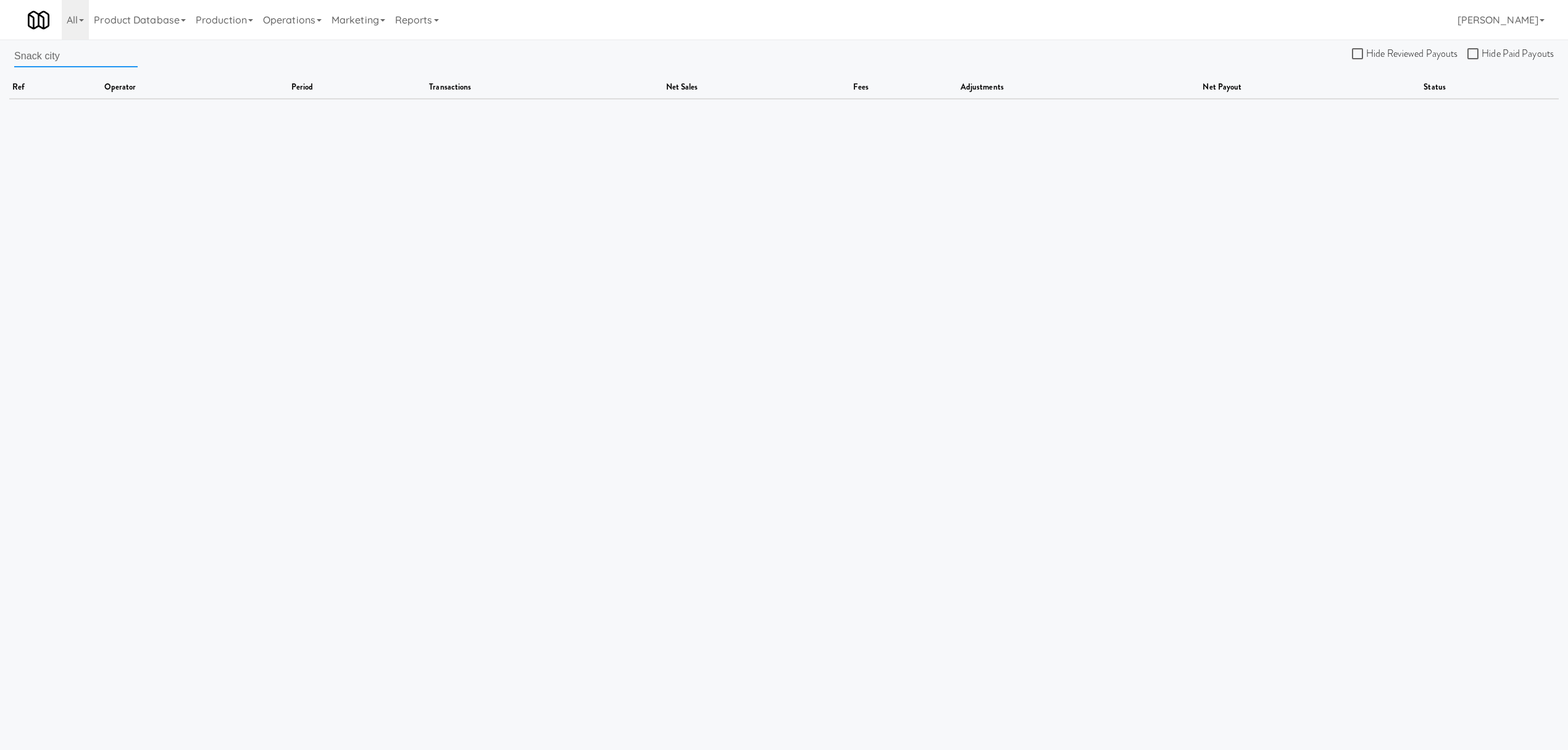
click at [75, 58] on input "Snack city" at bounding box center [76, 56] width 124 height 23
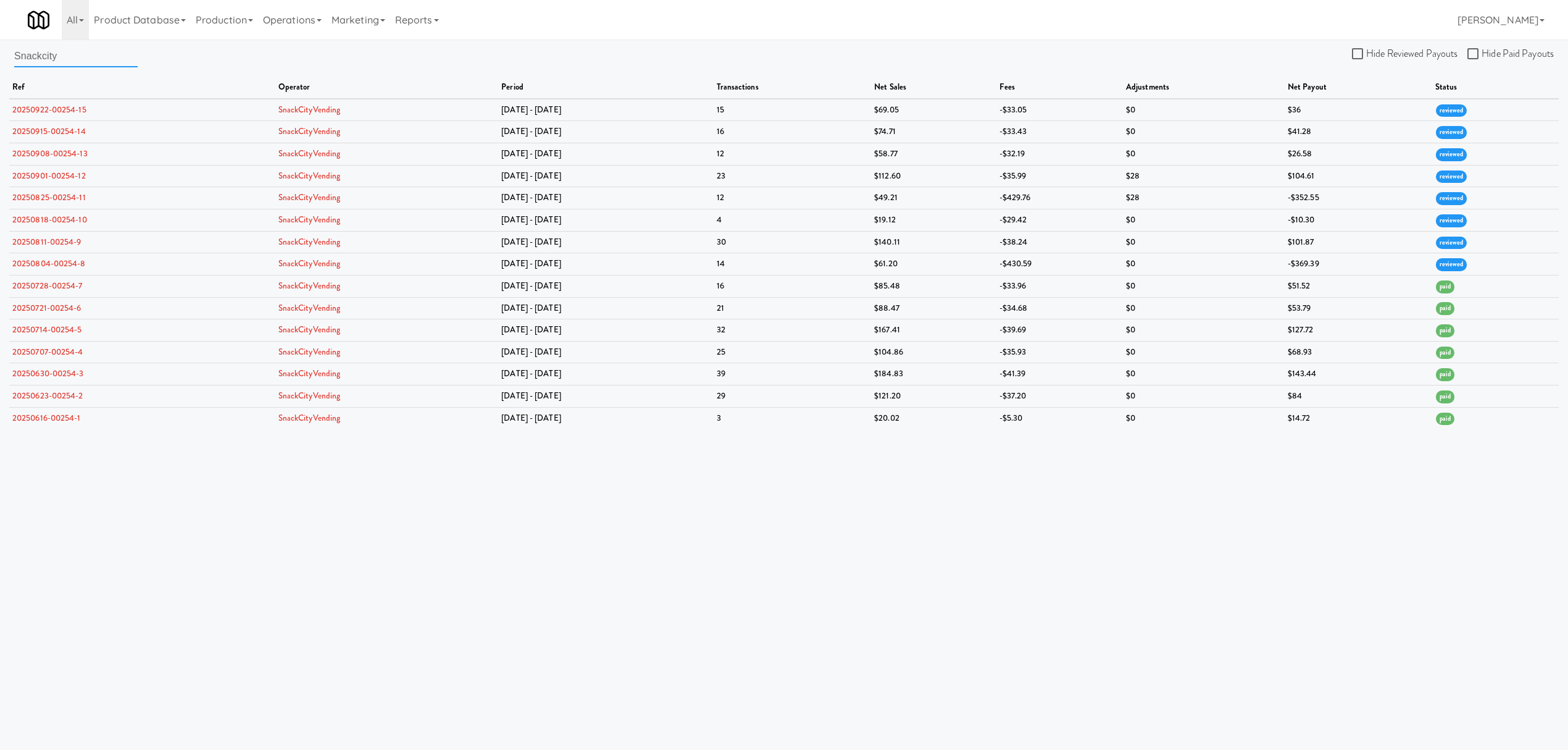
drag, startPoint x: 77, startPoint y: 60, endPoint x: -617, endPoint y: 7, distance: 696.0
click at [0, 7] on html "Okay Okay Select date: previous 2025-Sep next Su Mo Tu We Th Fr Sa 31 1 2 3 4 5…" at bounding box center [784, 375] width 1568 height 750
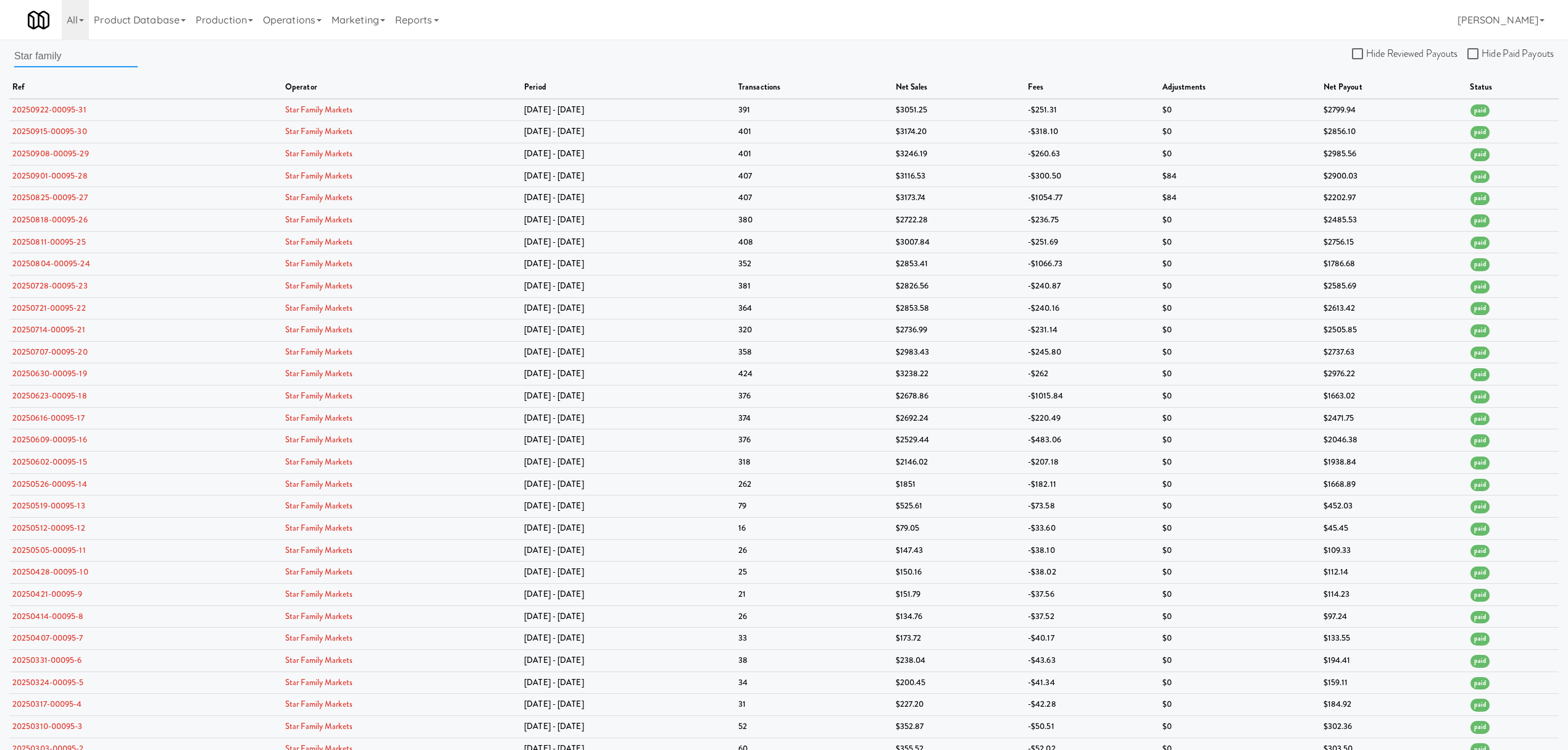
drag, startPoint x: 82, startPoint y: 60, endPoint x: -313, endPoint y: 47, distance: 395.2
click at [0, 47] on html "Okay Okay Select date: previous 2025-Sep next Su Mo Tu We Th Fr Sa 31 1 2 3 4 5…" at bounding box center [784, 375] width 1568 height 750
paste input "ucki Family Vending"
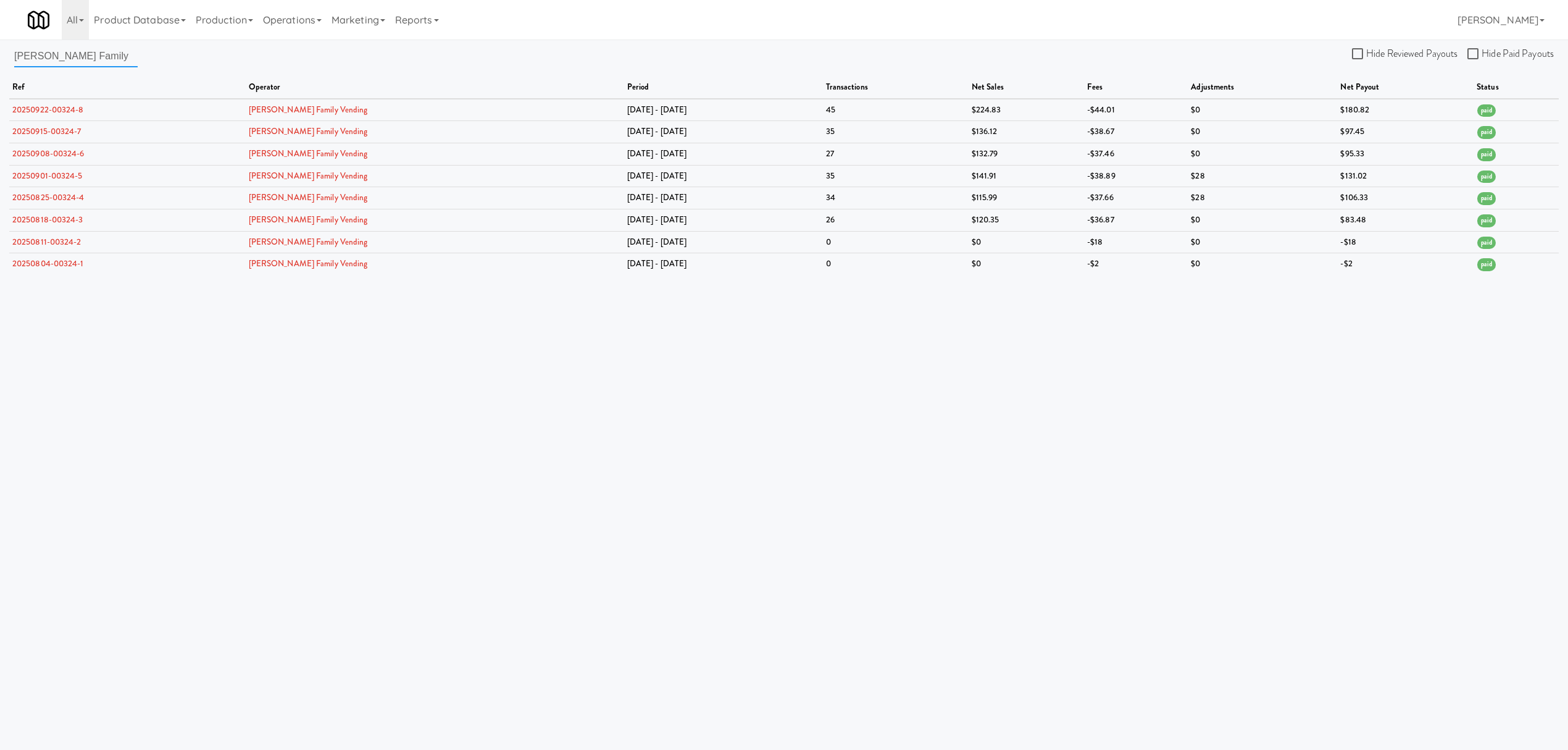
drag, startPoint x: 74, startPoint y: 52, endPoint x: -85, endPoint y: 55, distance: 159.0
click at [0, 55] on html "Okay Okay Select date: previous 2025-Sep next Su Mo Tu We Th Fr Sa 31 1 2 3 4 5…" at bounding box center [784, 375] width 1568 height 750
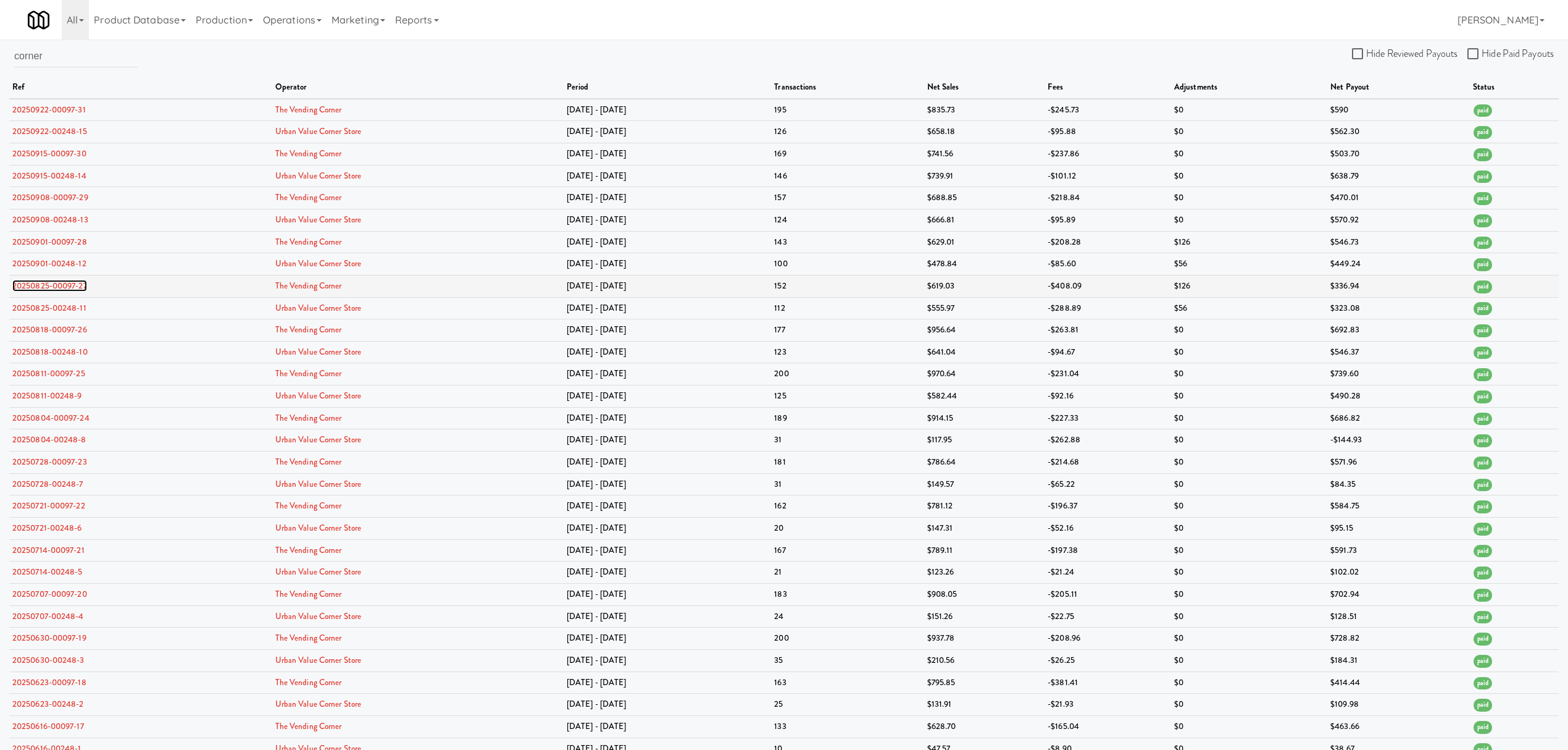
click at [74, 291] on link "20250825-00097-27" at bounding box center [50, 286] width 75 height 12
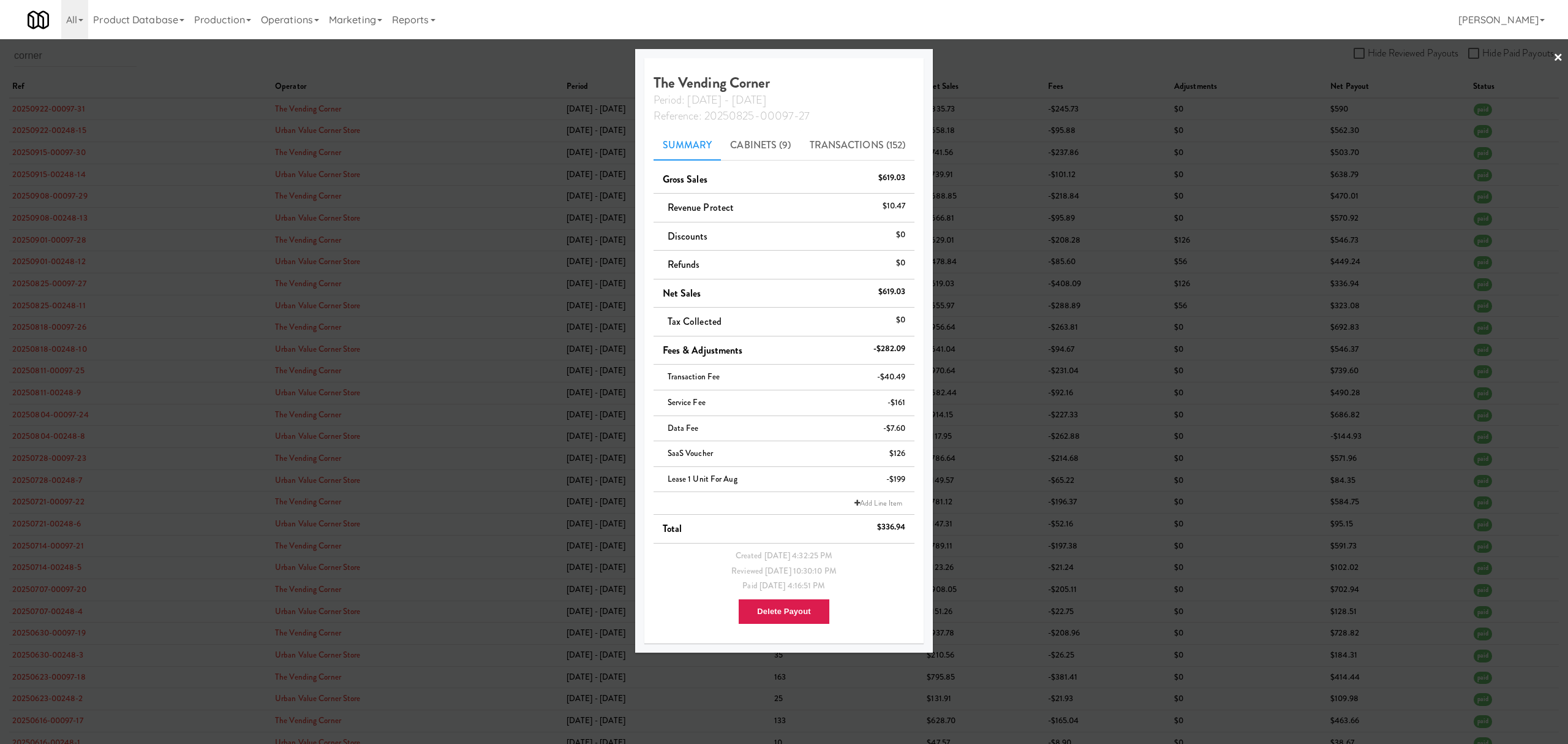
click at [171, 58] on div at bounding box center [784, 372] width 1568 height 744
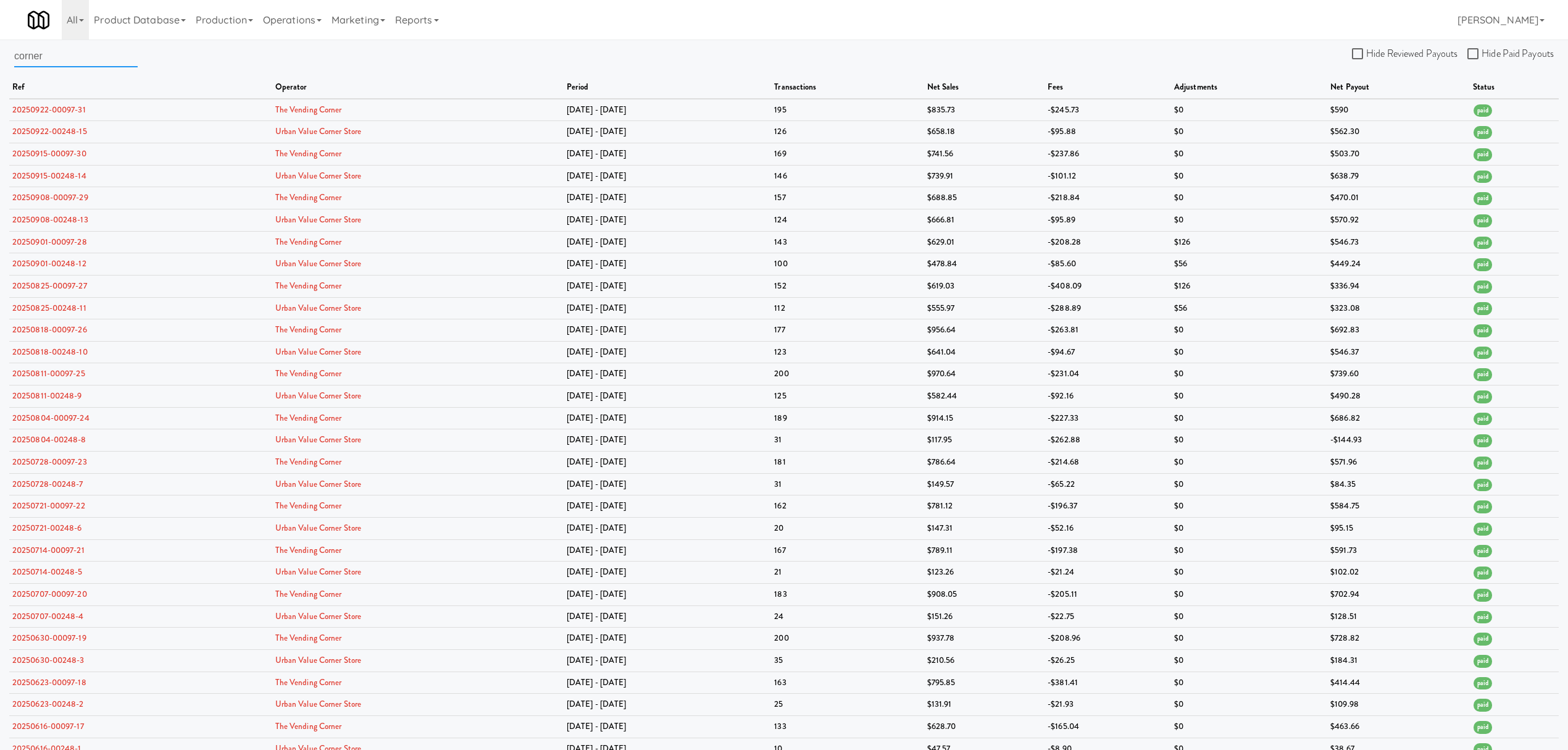
drag, startPoint x: 103, startPoint y: 52, endPoint x: -314, endPoint y: 66, distance: 417.2
click at [0, 66] on html "Okay Okay Select date: previous 2025-Sep next Su Mo Tu We Th Fr Sa 31 1 2 3 4 5…" at bounding box center [784, 375] width 1568 height 750
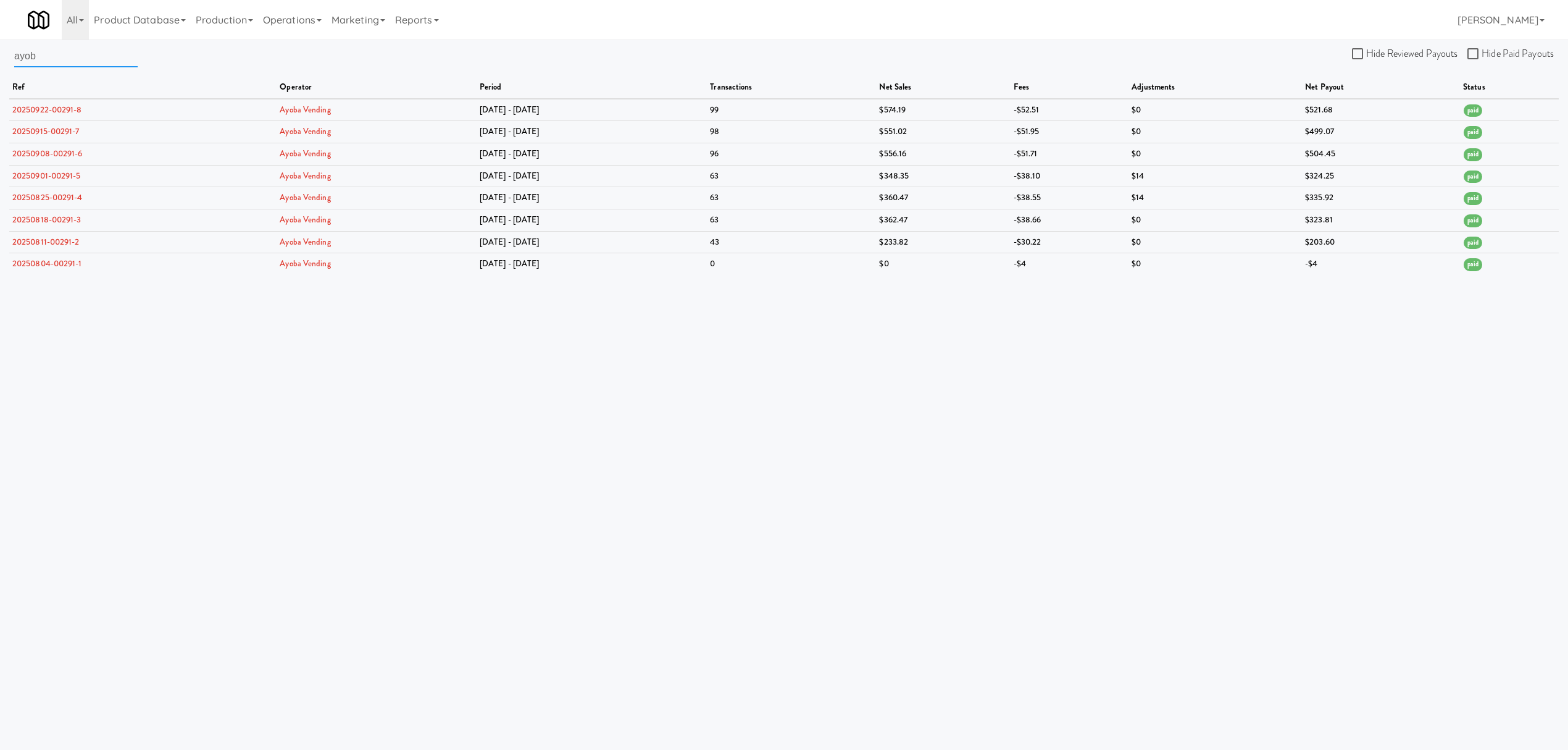
drag, startPoint x: 95, startPoint y: 64, endPoint x: -312, endPoint y: -12, distance: 414.0
click at [0, 0] on html "Okay Okay Select date: previous 2025-Sep next Su Mo Tu We Th Fr Sa 31 1 2 3 4 5…" at bounding box center [784, 375] width 1568 height 750
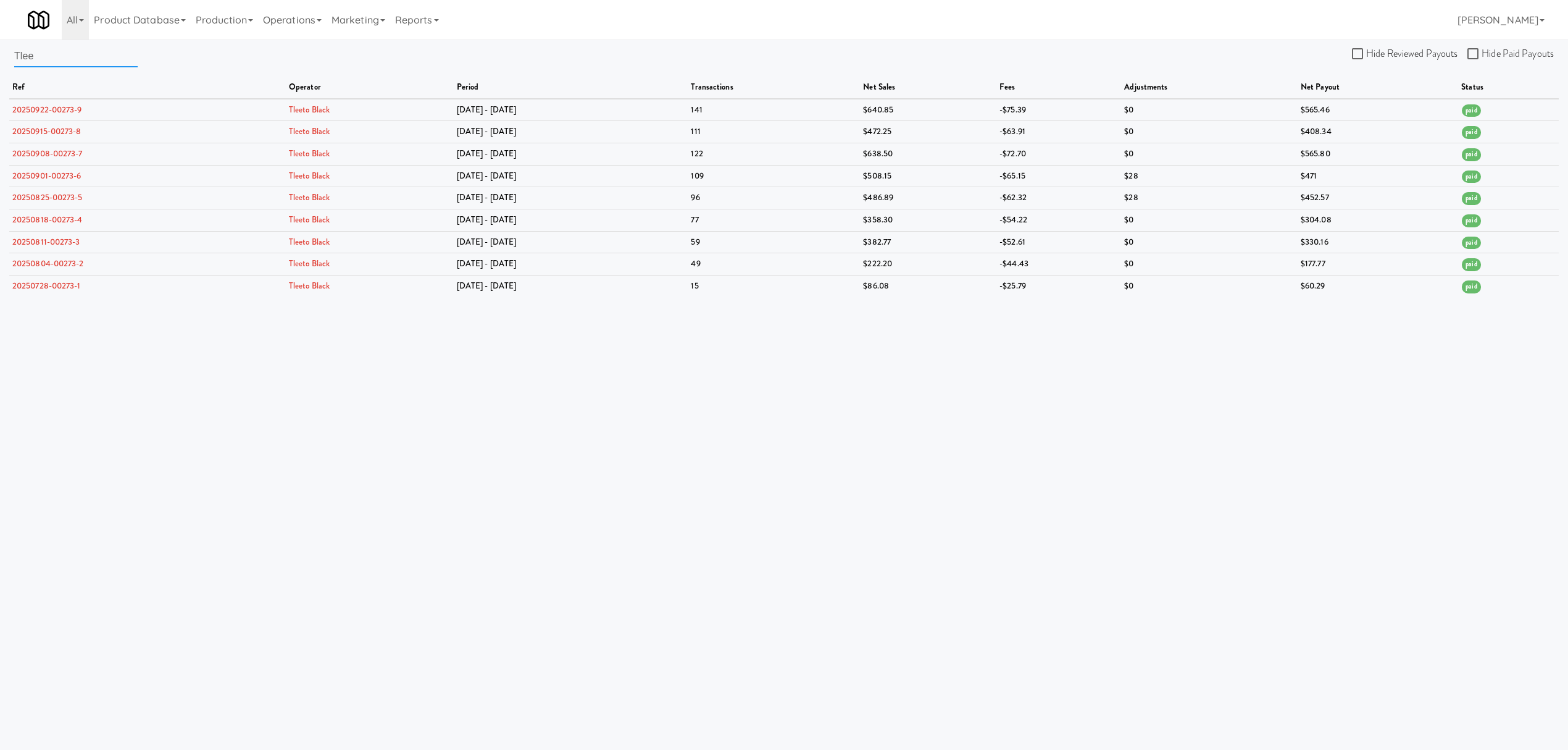
drag, startPoint x: 72, startPoint y: 64, endPoint x: -128, endPoint y: 69, distance: 200.1
click at [0, 69] on html "Okay Okay Select date: previous 2025-Sep next Su Mo Tu We Th Fr Sa 31 1 2 3 4 5…" at bounding box center [784, 375] width 1568 height 750
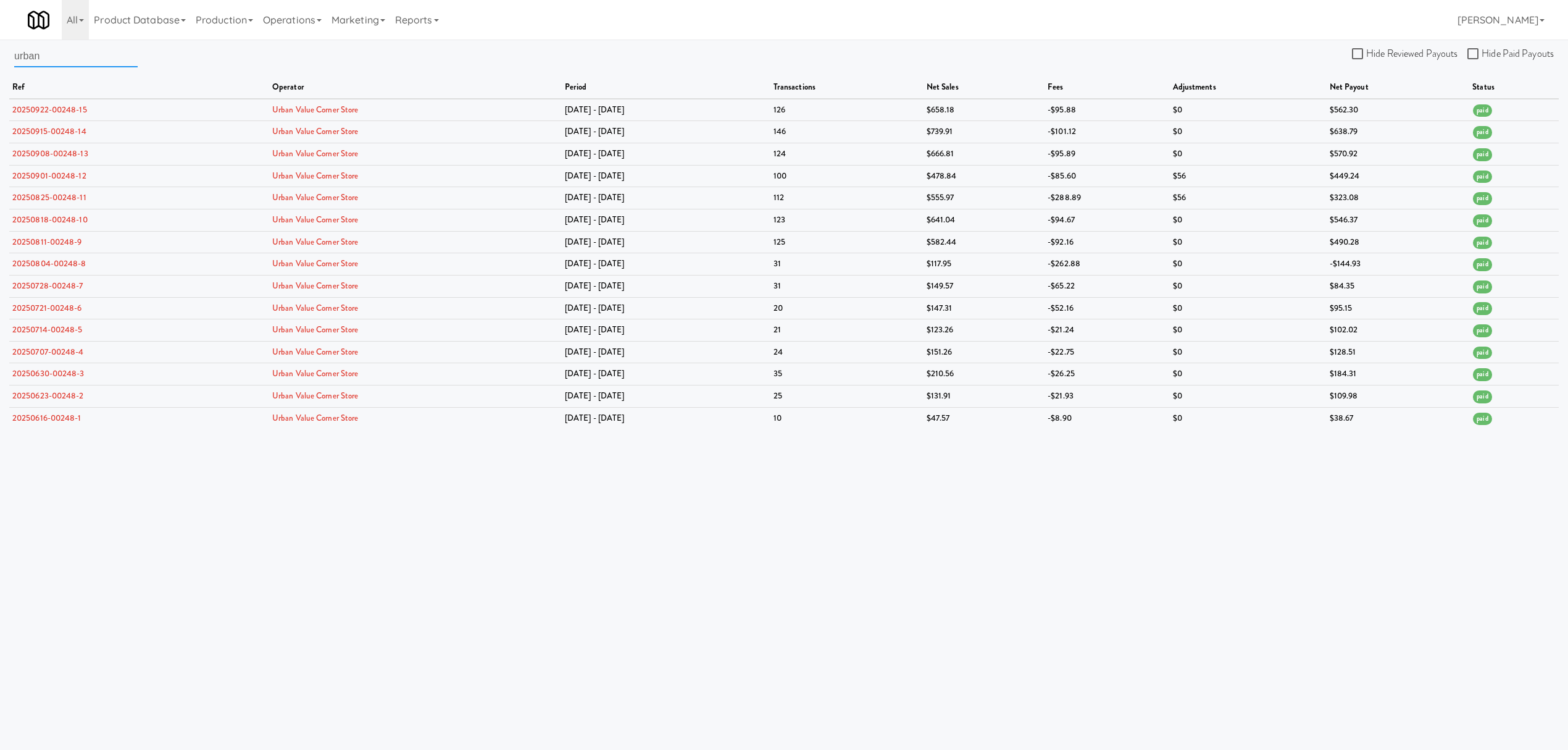
click at [48, 50] on input "urban" at bounding box center [76, 56] width 124 height 23
drag, startPoint x: 60, startPoint y: 58, endPoint x: -6, endPoint y: 46, distance: 67.1
click at [0, 46] on html "Okay Okay Select date: previous 2025-Sep next Su Mo Tu We Th Fr Sa 31 1 2 3 4 5…" at bounding box center [784, 375] width 1568 height 750
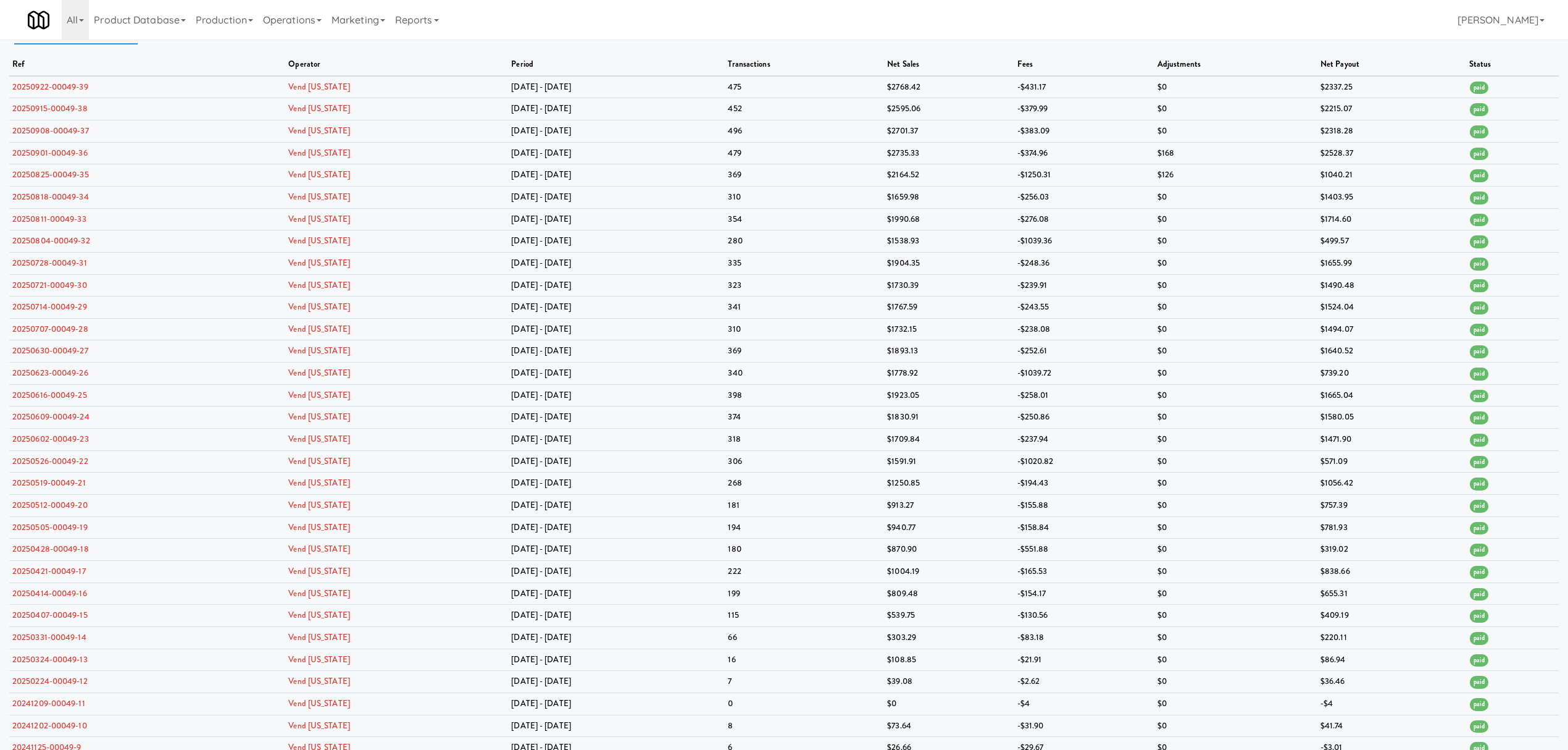
scroll to position [22, 0]
click at [72, 50] on div "vend colo" at bounding box center [76, 38] width 124 height 32
click at [141, 50] on div "vend colo Hide Reviewed Payouts Hide Paid Payouts ref operator period transacti…" at bounding box center [784, 479] width 1568 height 913
click at [127, 67] on th "ref" at bounding box center [147, 66] width 276 height 22
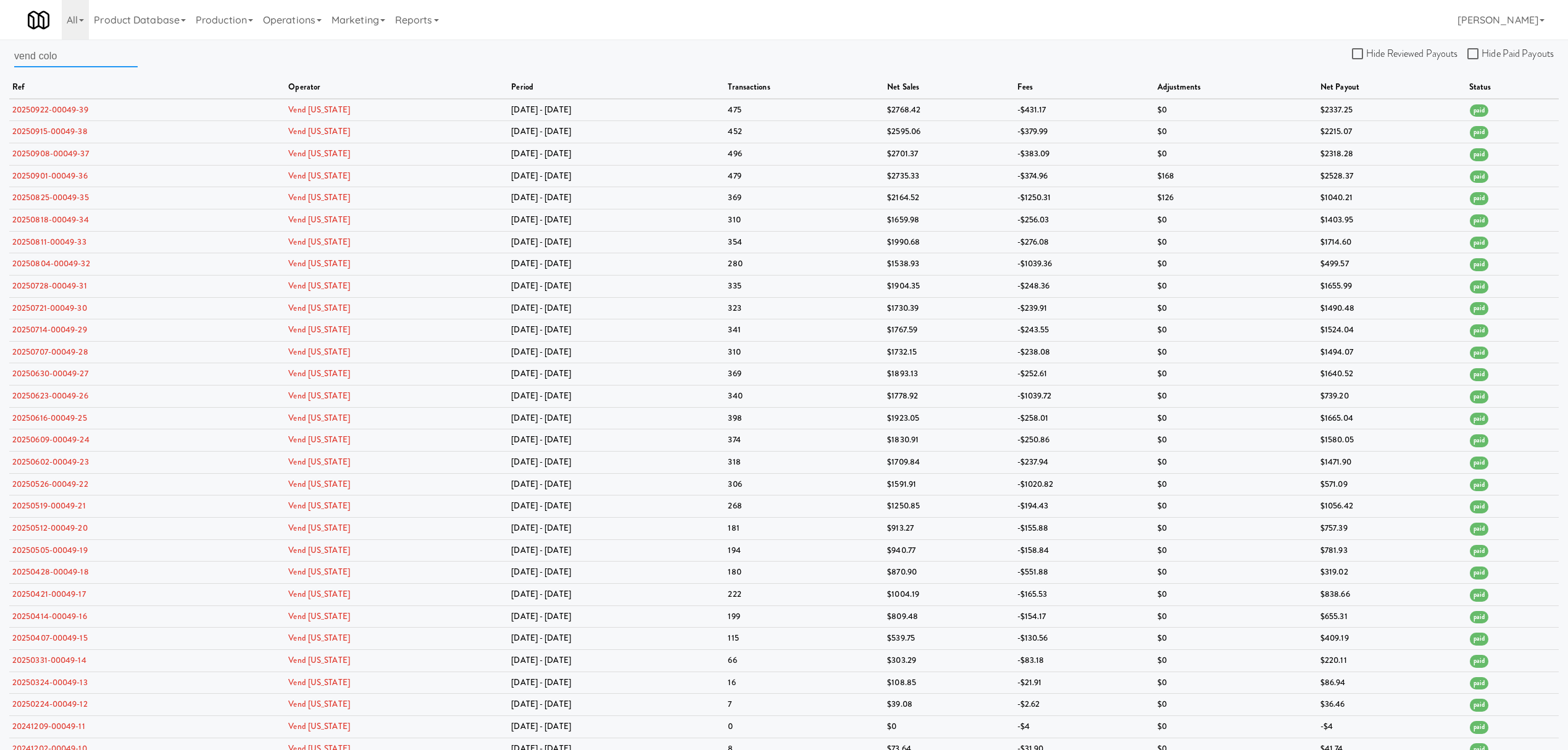
drag, startPoint x: 69, startPoint y: 56, endPoint x: -185, endPoint y: 33, distance: 255.0
click at [0, 33] on html "Okay Okay Select date: previous 2025-Sep next Su Mo Tu We Th Fr Sa 31 1 2 3 4 5…" at bounding box center [784, 375] width 1568 height 750
drag, startPoint x: 100, startPoint y: 52, endPoint x: 97, endPoint y: 58, distance: 6.7
click at [100, 52] on input "vend colo" at bounding box center [76, 56] width 124 height 23
drag, startPoint x: 96, startPoint y: 62, endPoint x: -362, endPoint y: 16, distance: 460.3
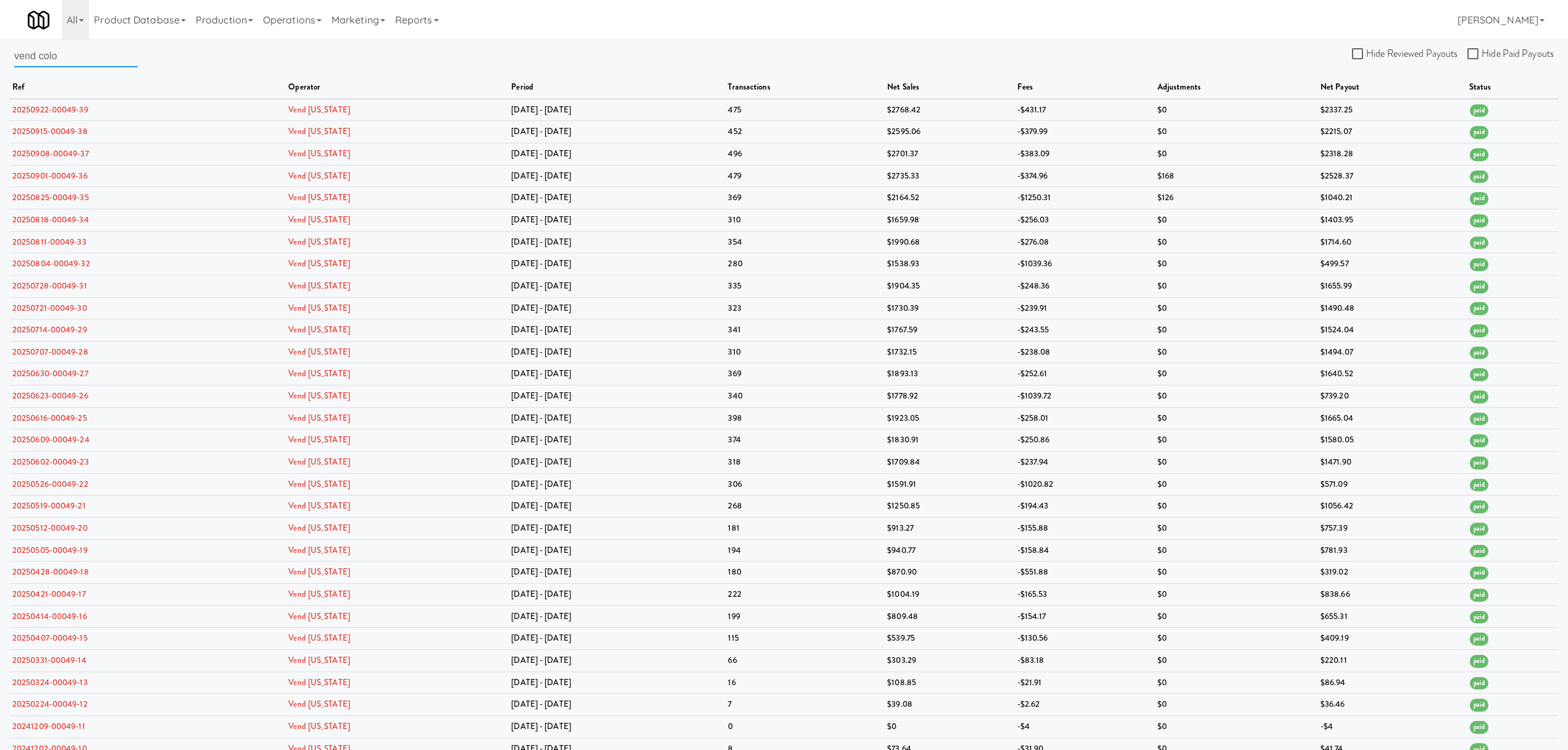
click at [0, 16] on html "Okay Okay Select date: previous 2025-Sep next Su Mo Tu We Th Fr Sa 31 1 2 3 4 5…" at bounding box center [784, 375] width 1568 height 750
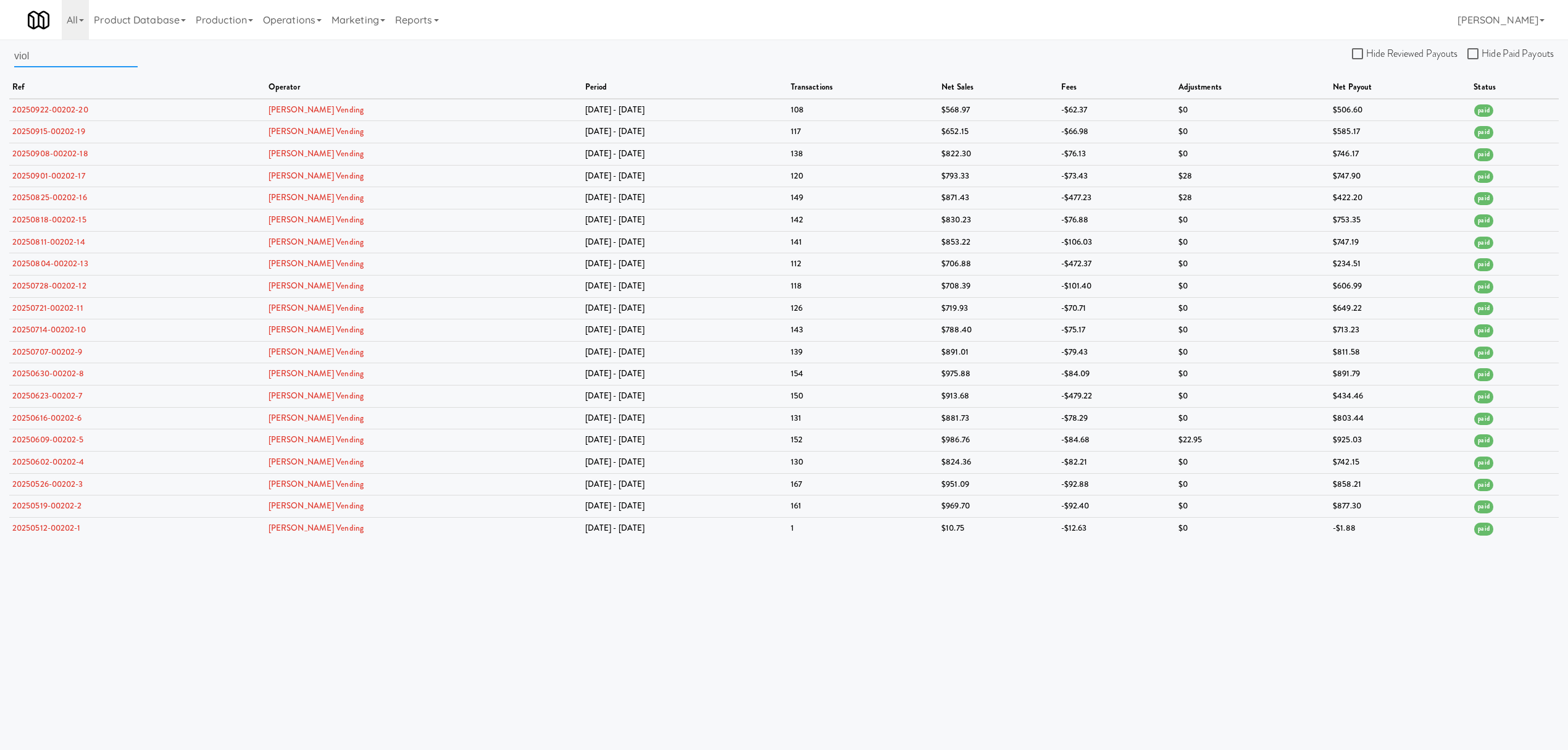
drag, startPoint x: 50, startPoint y: 45, endPoint x: -383, endPoint y: 58, distance: 433.2
click at [0, 58] on html "Okay Okay Select date: previous 2025-Sep next Su Mo Tu We Th Fr Sa 31 1 2 3 4 5…" at bounding box center [784, 375] width 1568 height 750
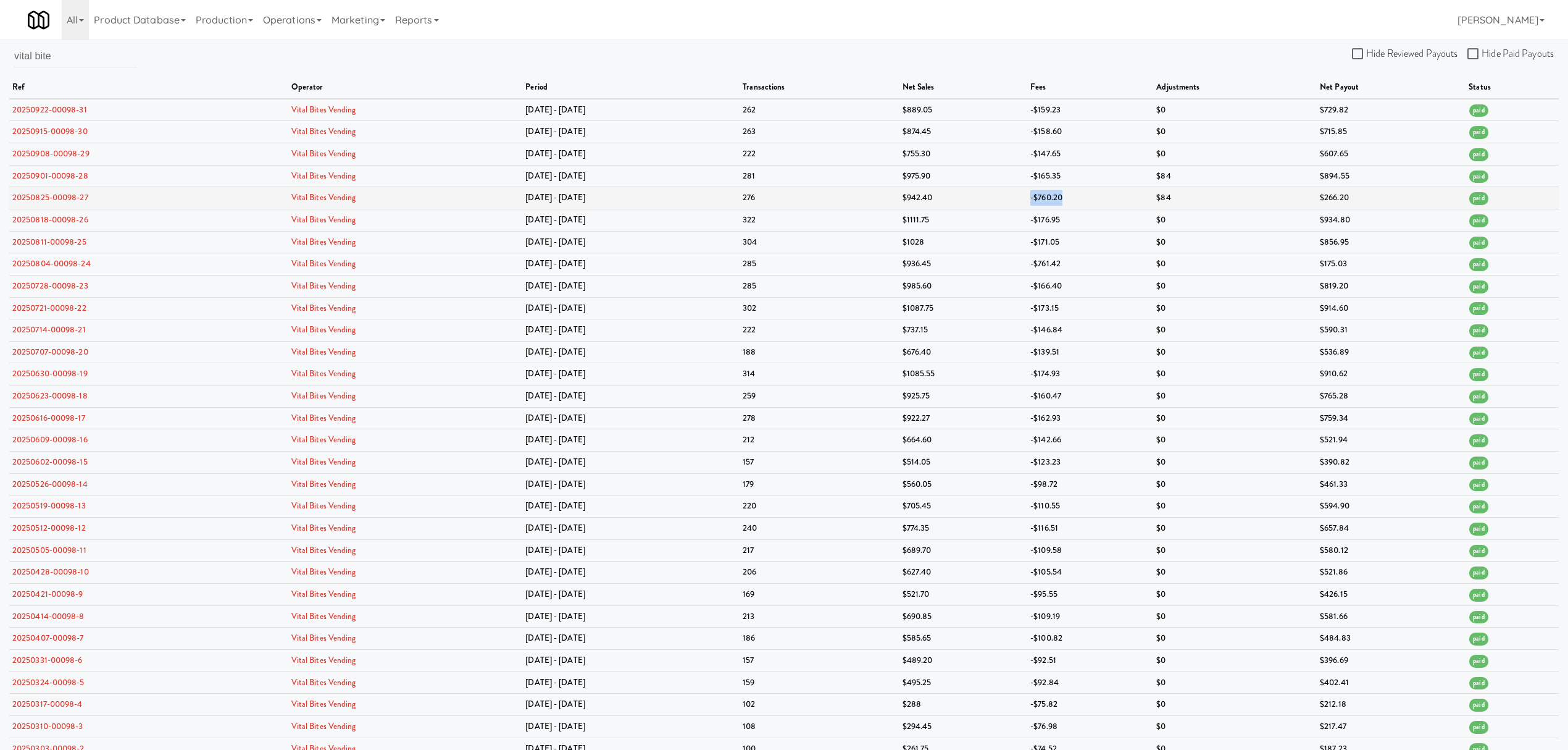
drag, startPoint x: 1021, startPoint y: 200, endPoint x: 1065, endPoint y: 195, distance: 44.3
click at [1065, 195] on tr "20250825-00098-27 Vital Bites Vending [DATE] - [DATE] 276 $942.40 -$760.20 $84 …" at bounding box center [784, 198] width 1550 height 22
drag, startPoint x: 81, startPoint y: 54, endPoint x: -263, endPoint y: 47, distance: 344.1
click at [0, 47] on html "Okay Okay Select date: previous 2025-Sep next Su Mo Tu We Th Fr Sa 31 1 2 3 4 5…" at bounding box center [784, 375] width 1568 height 750
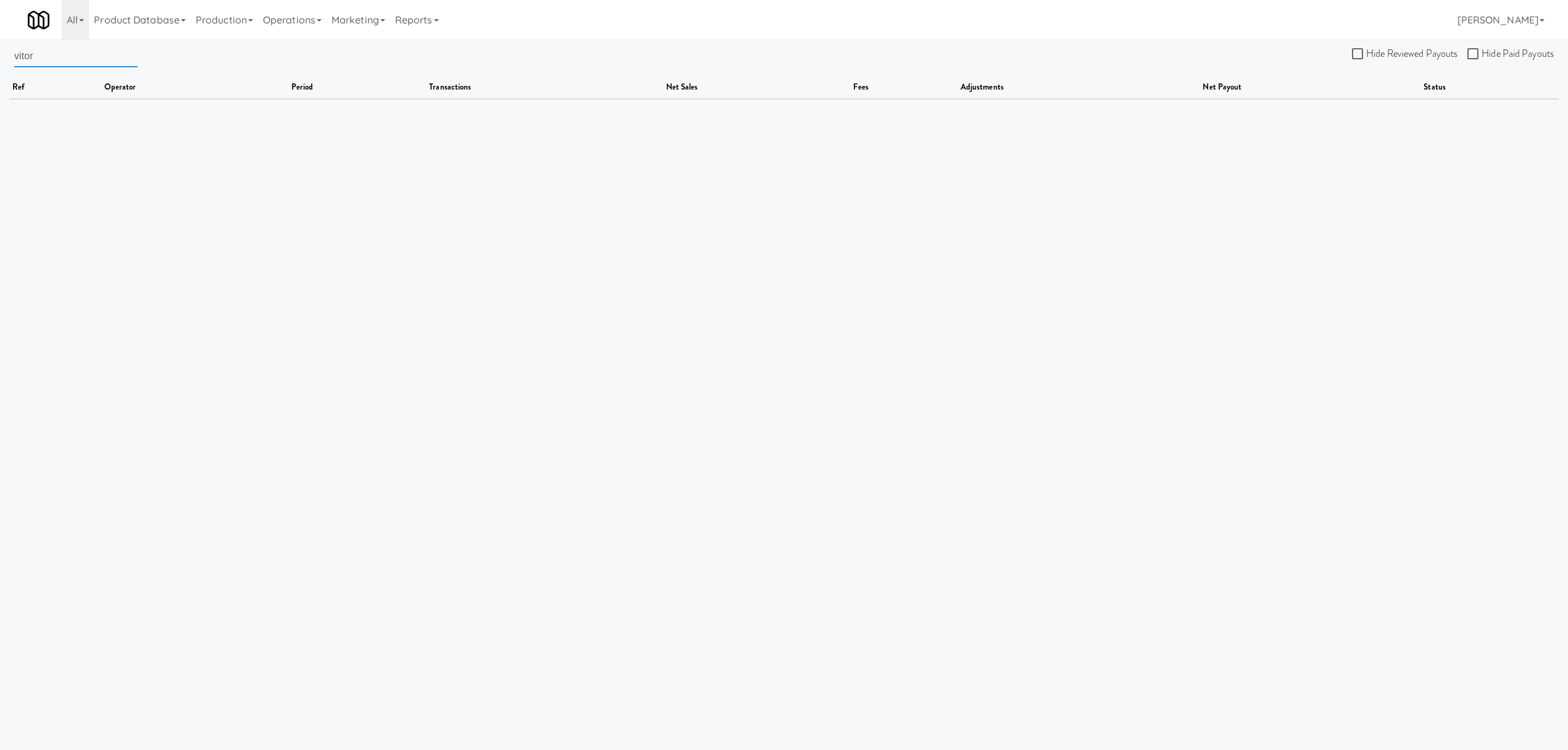
drag, startPoint x: 81, startPoint y: 58, endPoint x: -318, endPoint y: 29, distance: 400.1
click at [0, 29] on html "Okay Okay Select date: previous 2025-Sep next Su Mo Tu We Th Fr Sa 31 1 2 3 4 5…" at bounding box center [784, 375] width 1568 height 750
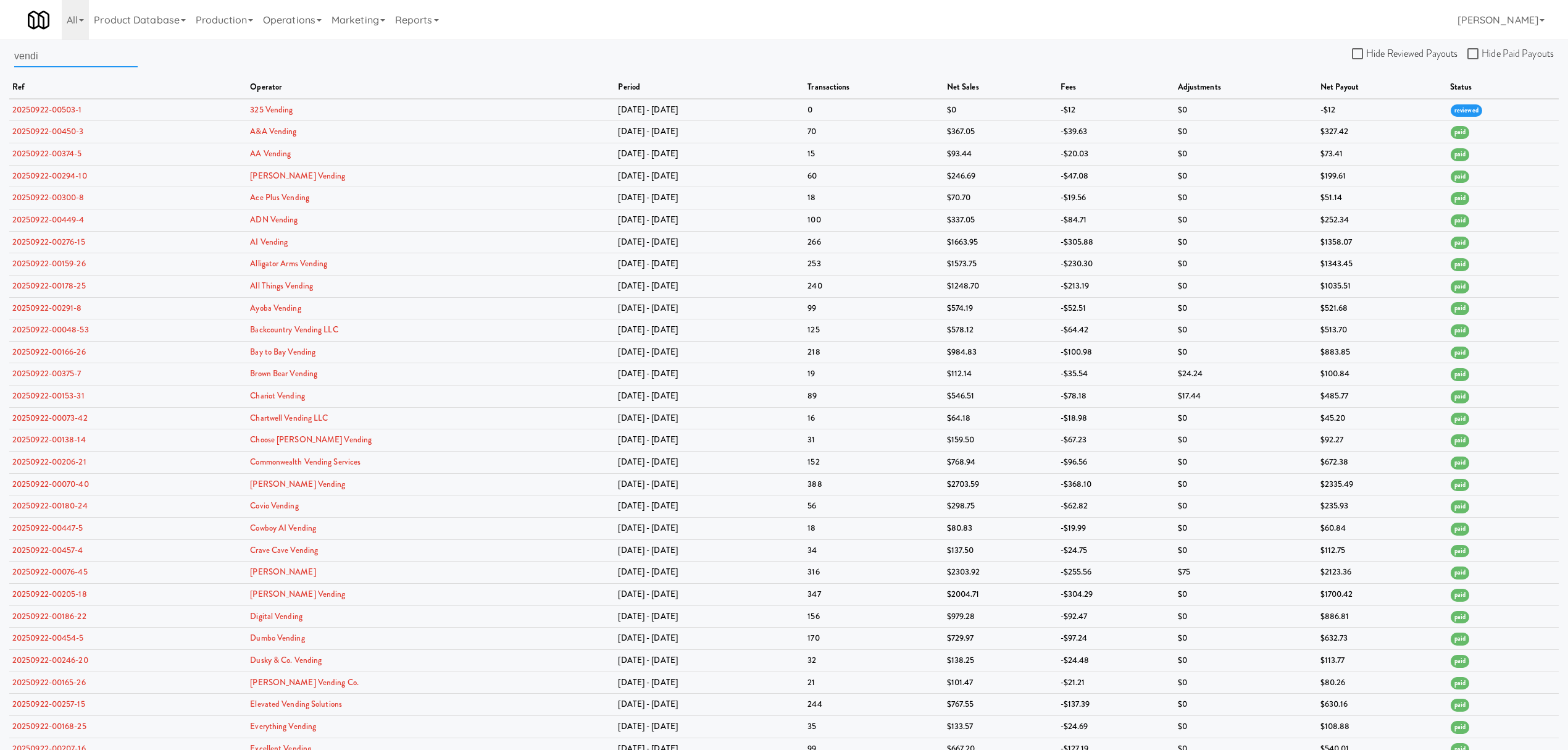
click at [55, 57] on input "vendi" at bounding box center [76, 56] width 124 height 23
type input "v"
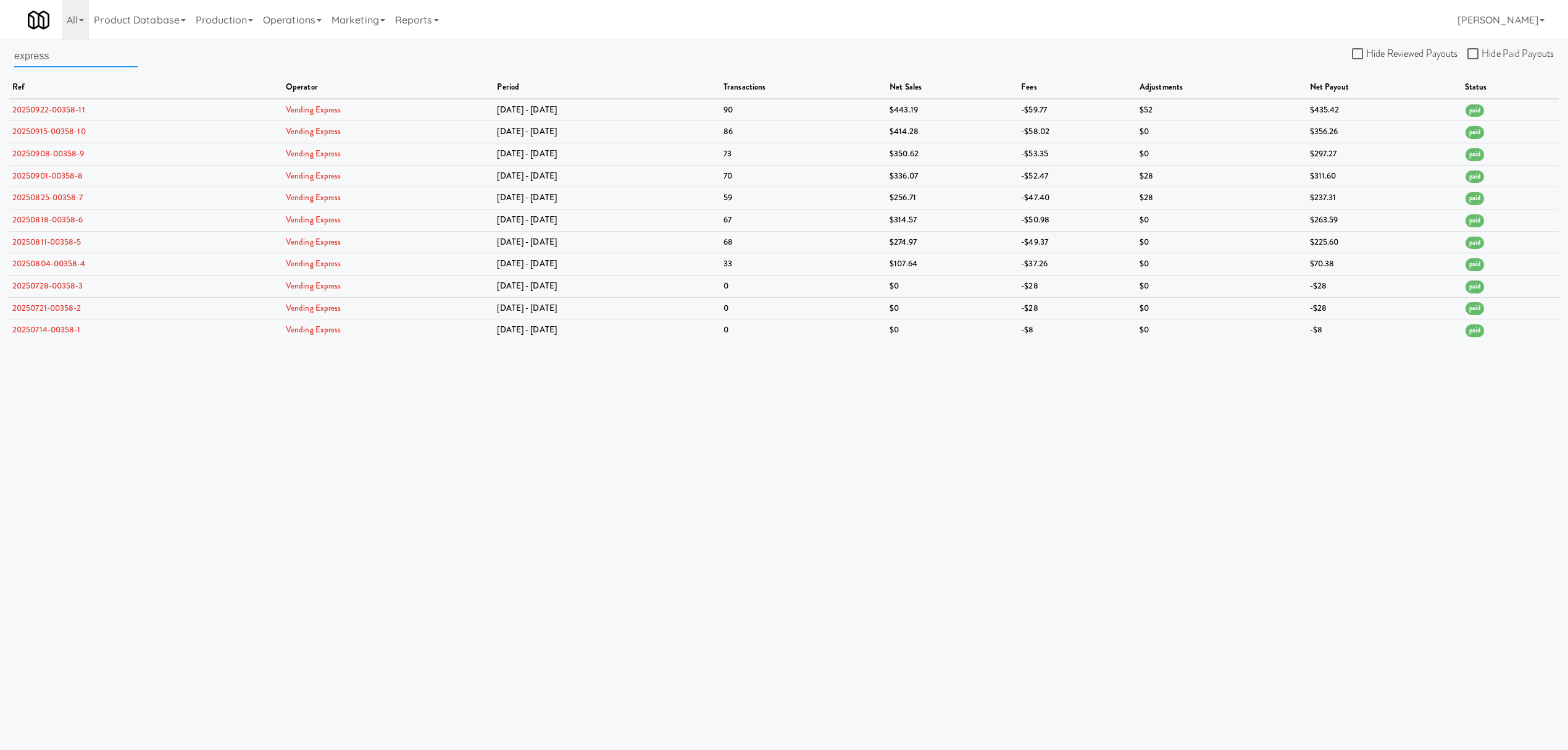
drag, startPoint x: 52, startPoint y: 50, endPoint x: -261, endPoint y: 62, distance: 313.2
click at [0, 62] on html "Okay Okay Select date: previous 2025-Sep next Su Mo Tu We Th Fr Sa 31 1 2 3 4 5…" at bounding box center [784, 375] width 1568 height 750
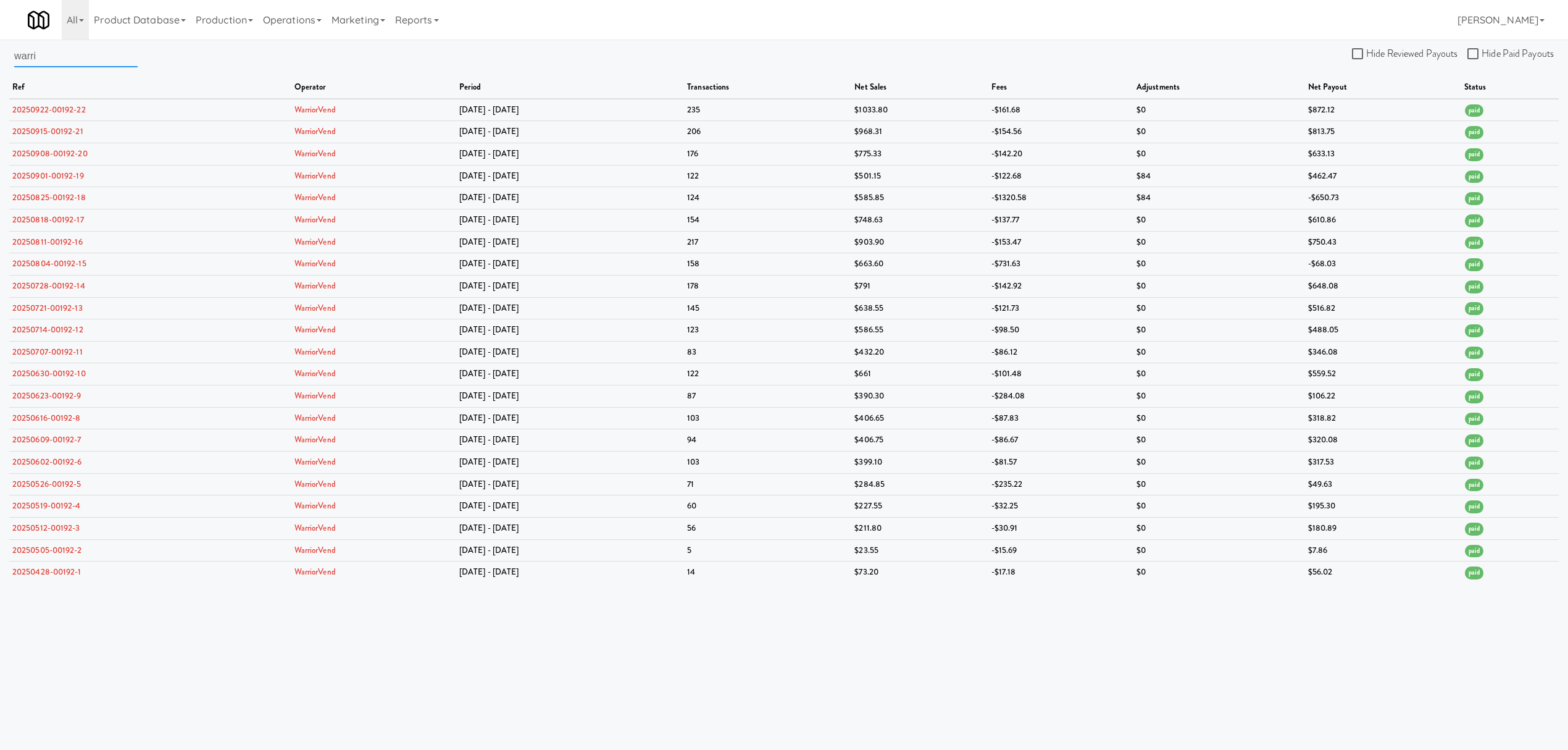
click at [94, 64] on input "warri" at bounding box center [76, 56] width 124 height 23
drag, startPoint x: 89, startPoint y: 66, endPoint x: -105, endPoint y: 56, distance: 194.3
click at [0, 56] on html "Okay Okay Select date: previous 2025-Sep next Su Mo Tu We Th Fr Sa 31 1 2 3 4 5…" at bounding box center [784, 375] width 1568 height 750
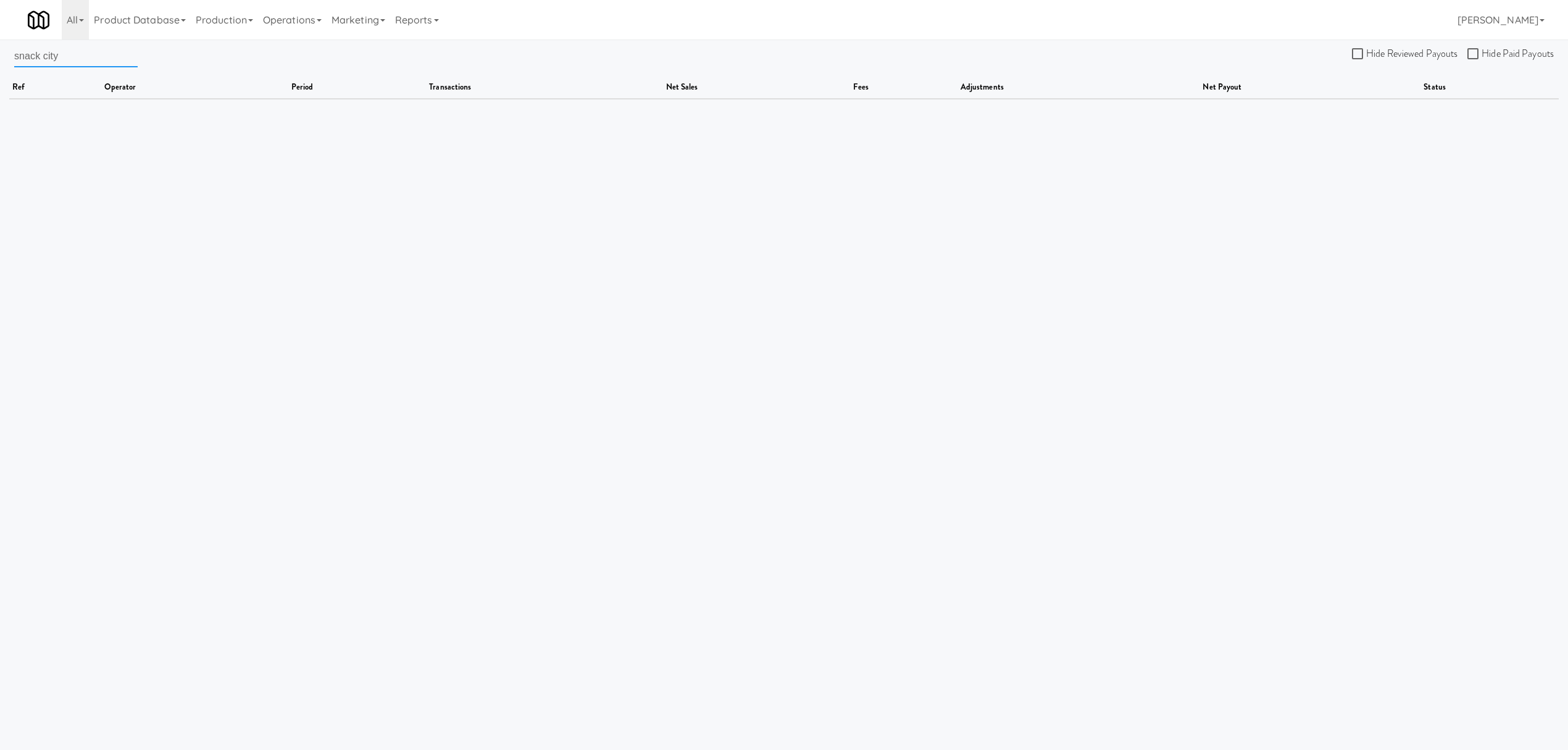
click at [45, 54] on input "snack city" at bounding box center [76, 56] width 124 height 23
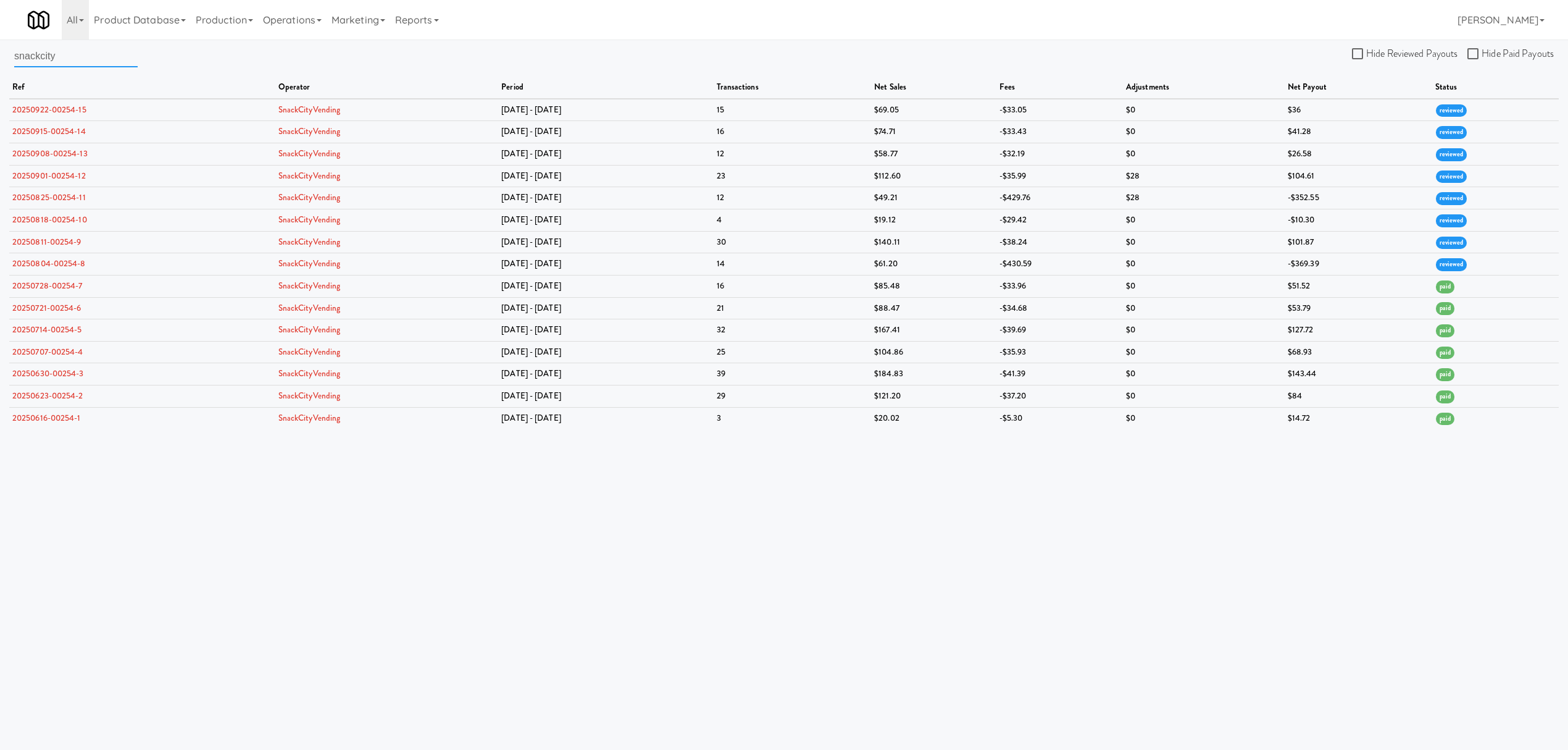
drag, startPoint x: 63, startPoint y: 52, endPoint x: -43, endPoint y: 39, distance: 106.8
click at [0, 39] on html "Okay Okay Select date: previous 2025-Sep next Su Mo Tu We Th Fr Sa 31 1 2 3 4 5…" at bounding box center [784, 375] width 1568 height 750
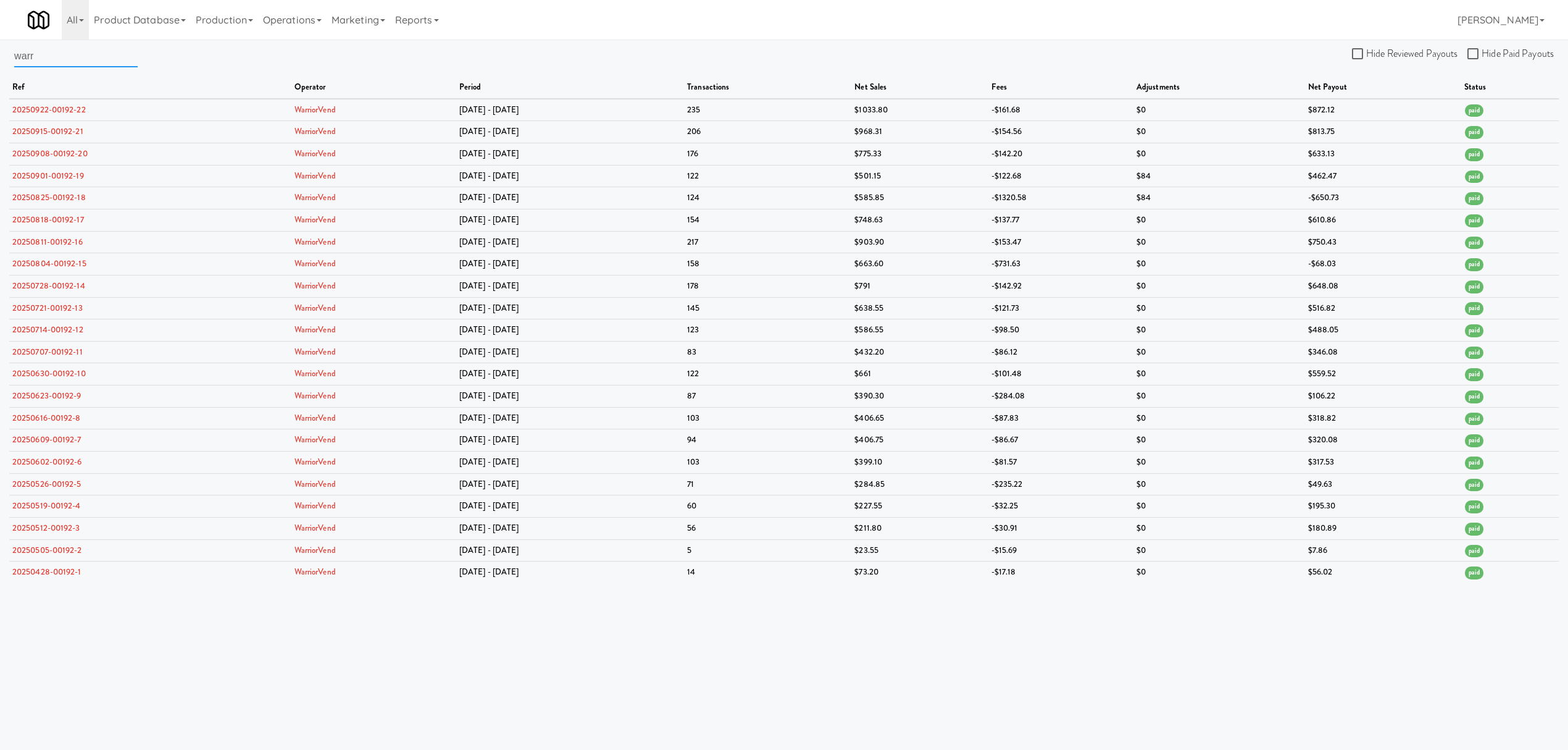
drag, startPoint x: 56, startPoint y: 60, endPoint x: -202, endPoint y: 12, distance: 262.4
click at [0, 12] on html "Okay Okay Select date: previous 2025-Sep next Su Mo Tu We Th Fr Sa 31 1 2 3 4 5…" at bounding box center [784, 375] width 1568 height 750
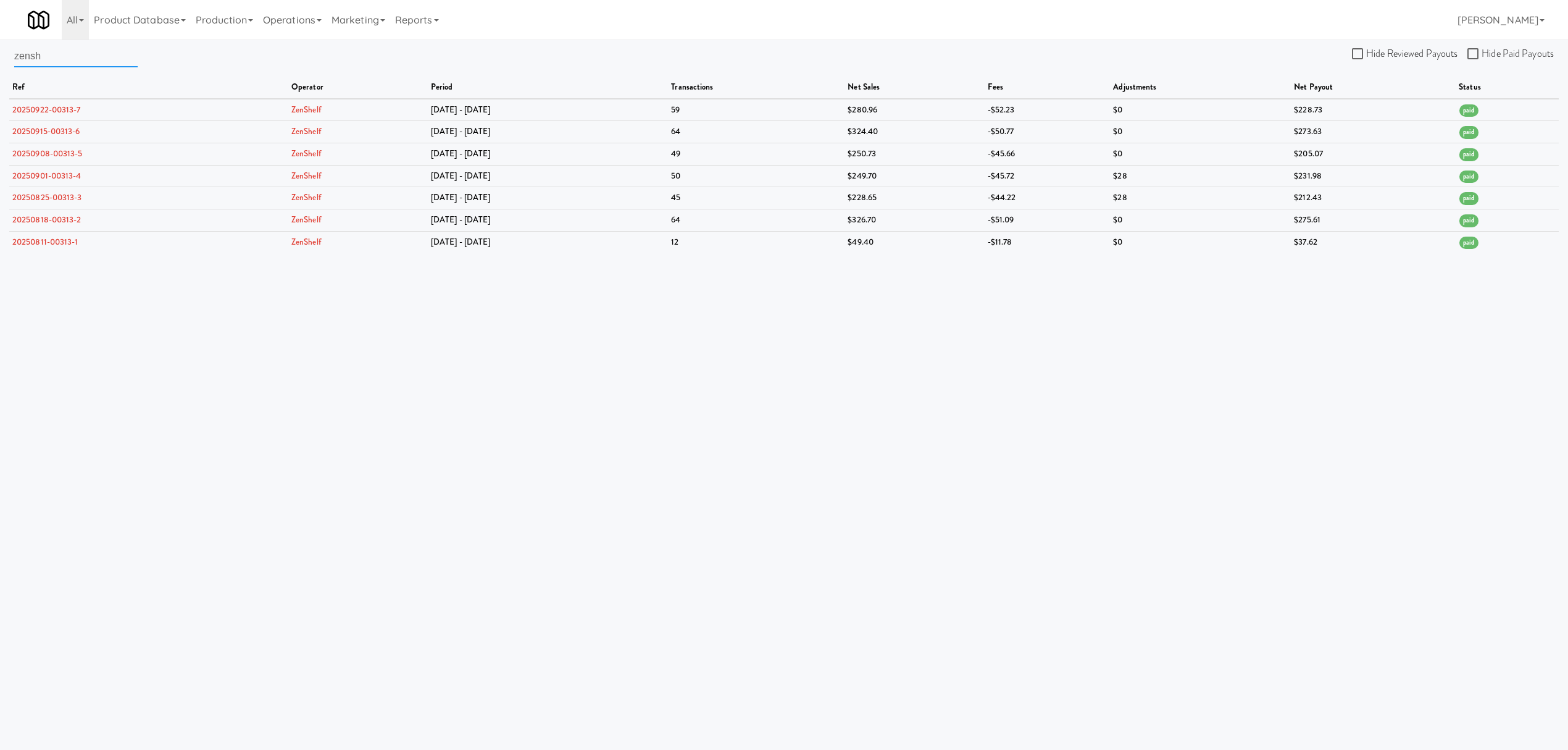
drag, startPoint x: 58, startPoint y: 63, endPoint x: -526, endPoint y: 6, distance: 586.8
click at [0, 6] on html "Okay Okay Select date: previous 2025-Sep next Su Mo Tu We Th Fr Sa 31 1 2 3 4 5…" at bounding box center [784, 375] width 1568 height 750
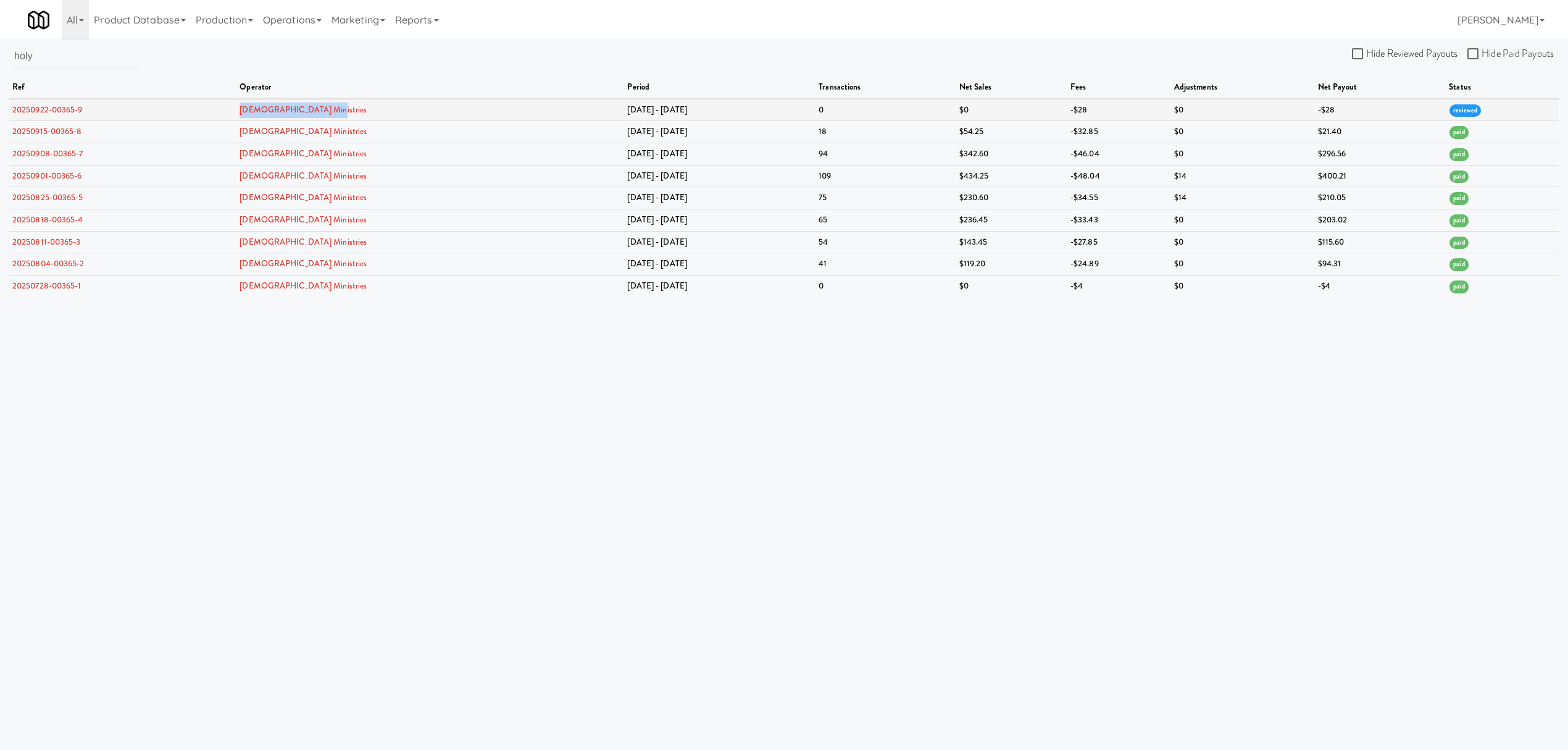
drag, startPoint x: 361, startPoint y: 110, endPoint x: 240, endPoint y: 107, distance: 121.0
click at [240, 107] on tr "20250922-00365-9 Holy Angels Ministries [DATE] - [DATE] 0 $0 -$28 $0 -$28 revie…" at bounding box center [784, 110] width 1550 height 22
copy tr "[DEMOGRAPHIC_DATA] Ministries"
drag, startPoint x: 64, startPoint y: 52, endPoint x: -278, endPoint y: 36, distance: 342.4
click at [0, 36] on html "Okay Okay Select date: previous 2025-Sep next Su Mo Tu We Th Fr Sa 31 1 2 3 4 5…" at bounding box center [784, 375] width 1568 height 750
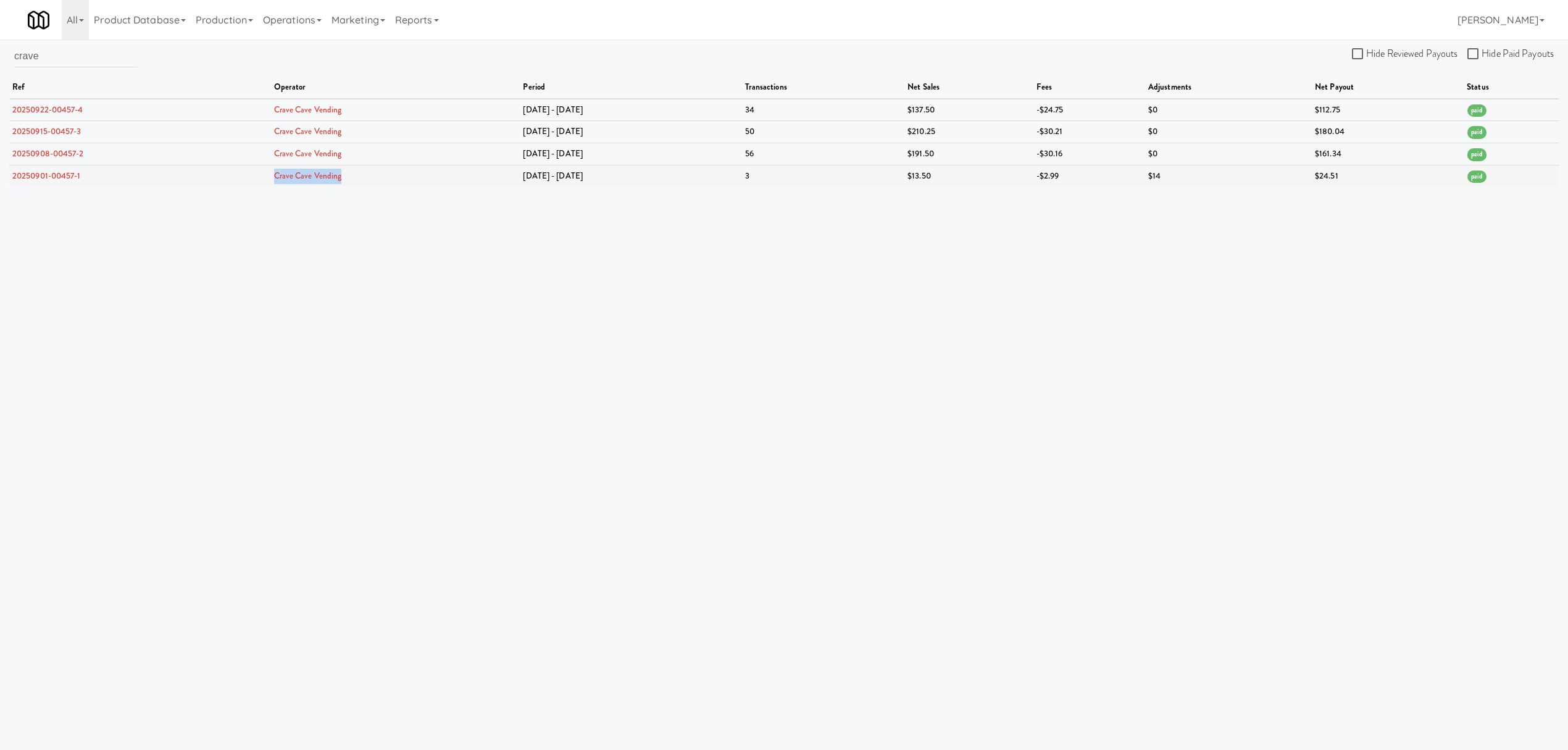
drag, startPoint x: 368, startPoint y: 179, endPoint x: 267, endPoint y: 171, distance: 101.3
click at [267, 171] on tr "20250901-00457-1 Crave Cave Vending [DATE] - [DATE] 3 $13.50 -$2.99 $14 $24.51 …" at bounding box center [784, 176] width 1550 height 22
copy tr "Crave Cave Vending"
drag, startPoint x: 86, startPoint y: 53, endPoint x: -249, endPoint y: 48, distance: 335.0
click at [0, 48] on html "Okay Okay Select date: previous 2025-Sep next Su Mo Tu We Th Fr Sa 31 1 2 3 4 5…" at bounding box center [784, 375] width 1568 height 750
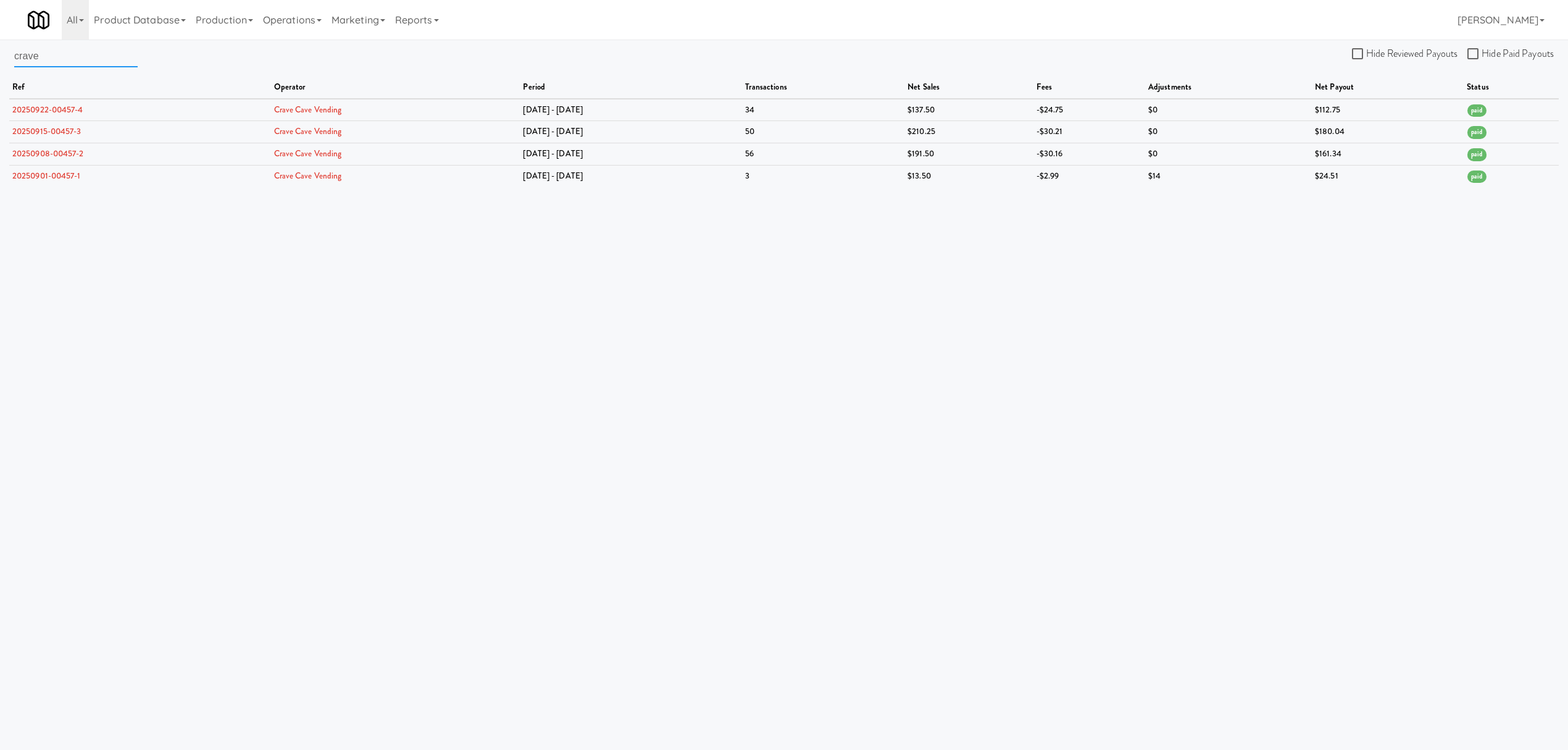
paste input "Smoky Mountain Vending"
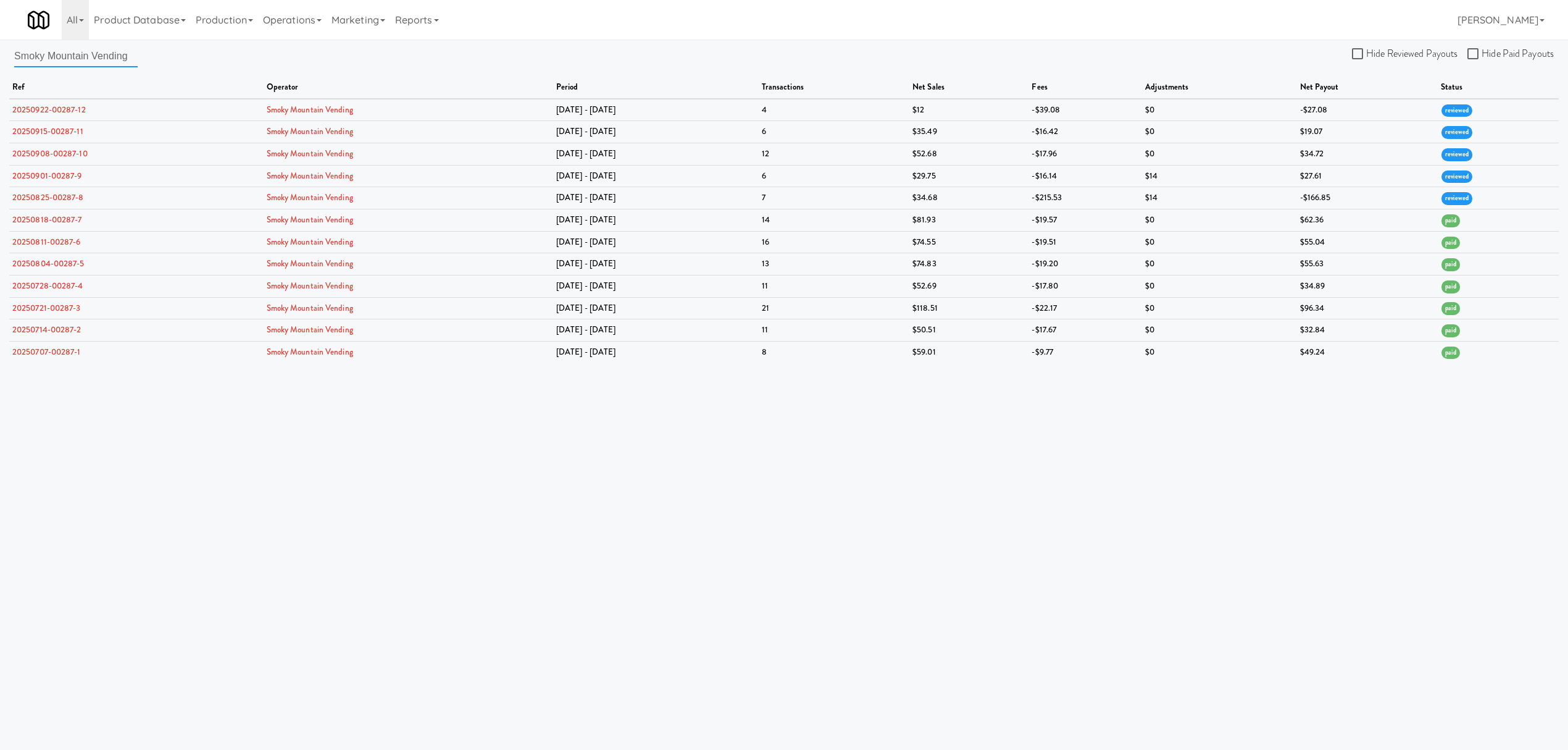
click at [130, 58] on input "Smoky Mountain Vending" at bounding box center [76, 56] width 124 height 23
drag, startPoint x: 130, startPoint y: 57, endPoint x: -4, endPoint y: 55, distance: 134.0
click at [0, 55] on html "Okay Okay Select date: previous 2025-Sep next Su Mo Tu We Th Fr Sa 31 1 2 3 4 5…" at bounding box center [784, 375] width 1568 height 750
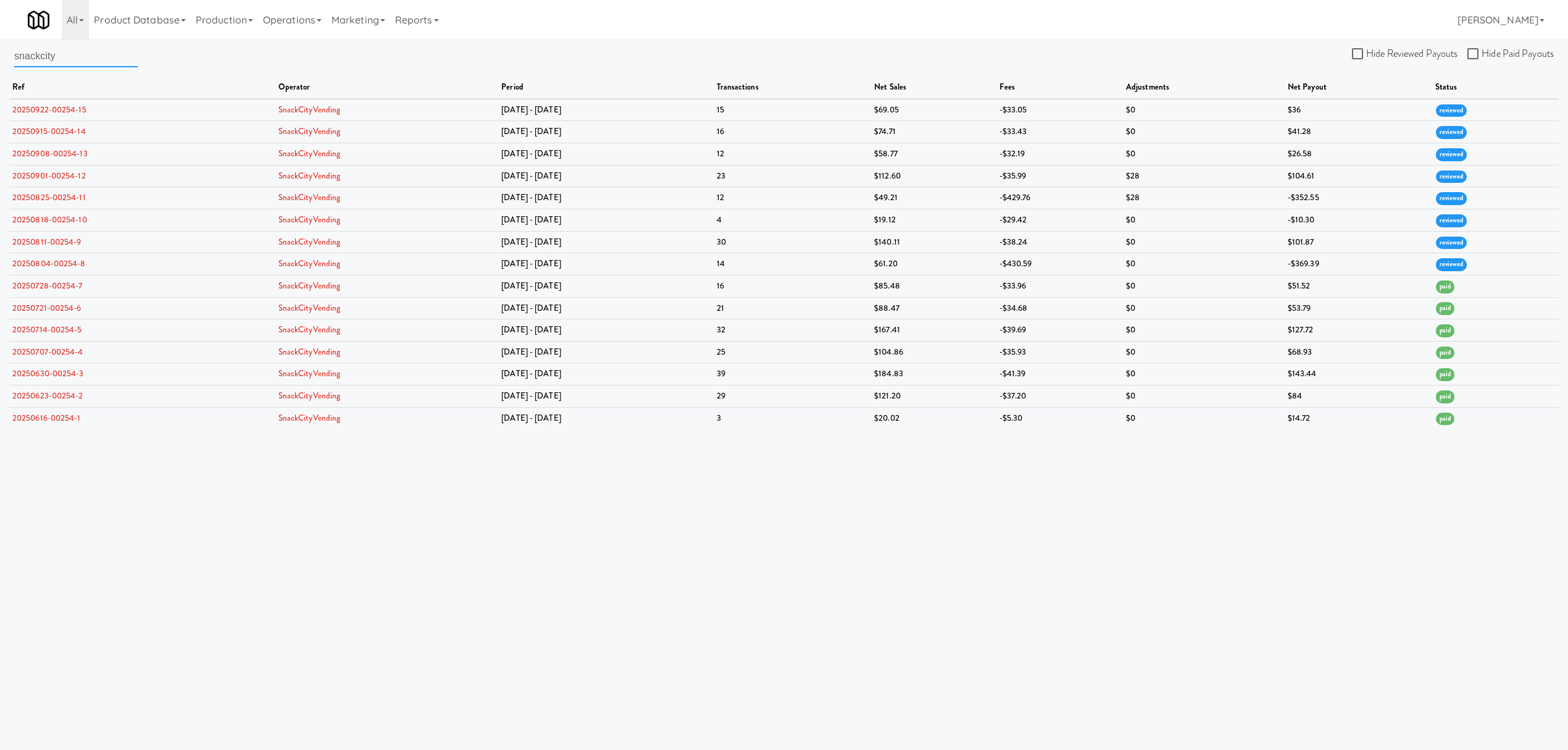
drag, startPoint x: 96, startPoint y: 58, endPoint x: -10, endPoint y: 53, distance: 106.1
click at [0, 53] on html "Okay Okay Select date: previous 2025-Sep next Su Mo Tu We Th Fr Sa 31 1 2 3 4 5…" at bounding box center [784, 375] width 1568 height 750
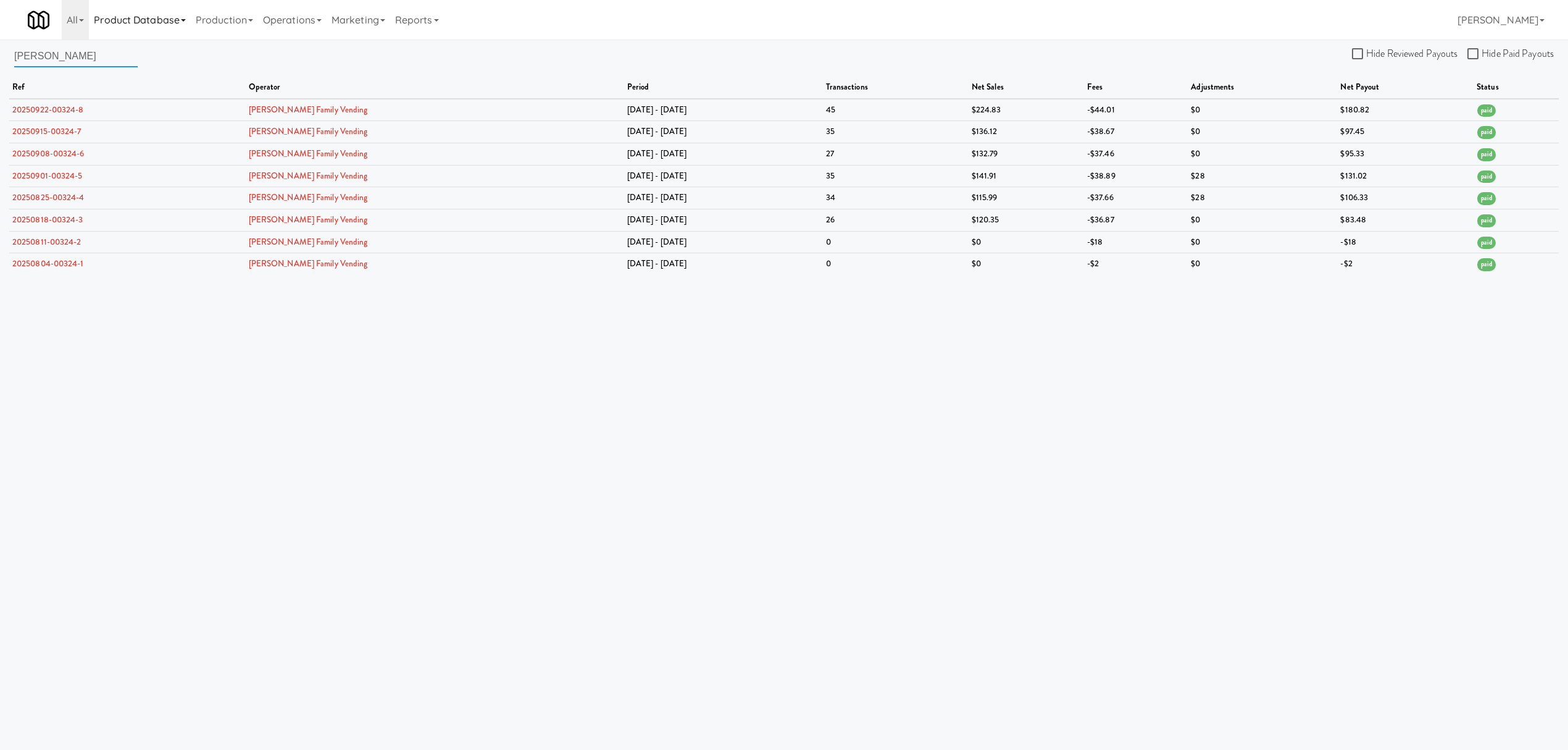
type input "[PERSON_NAME]"
